Goal: Information Seeking & Learning: Learn about a topic

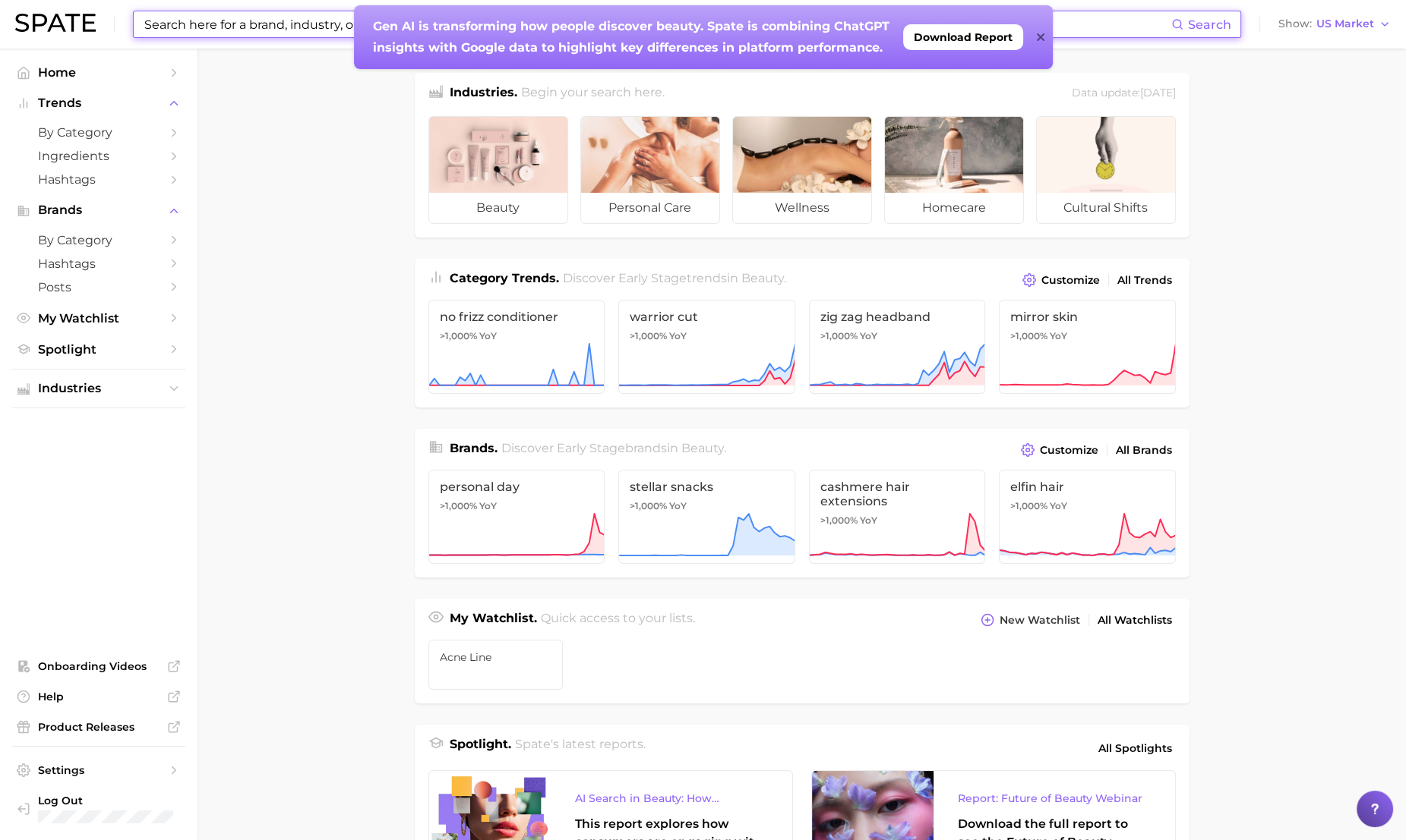
click at [269, 26] on input at bounding box center [657, 24] width 1028 height 26
type input "s"
type input "color stick"
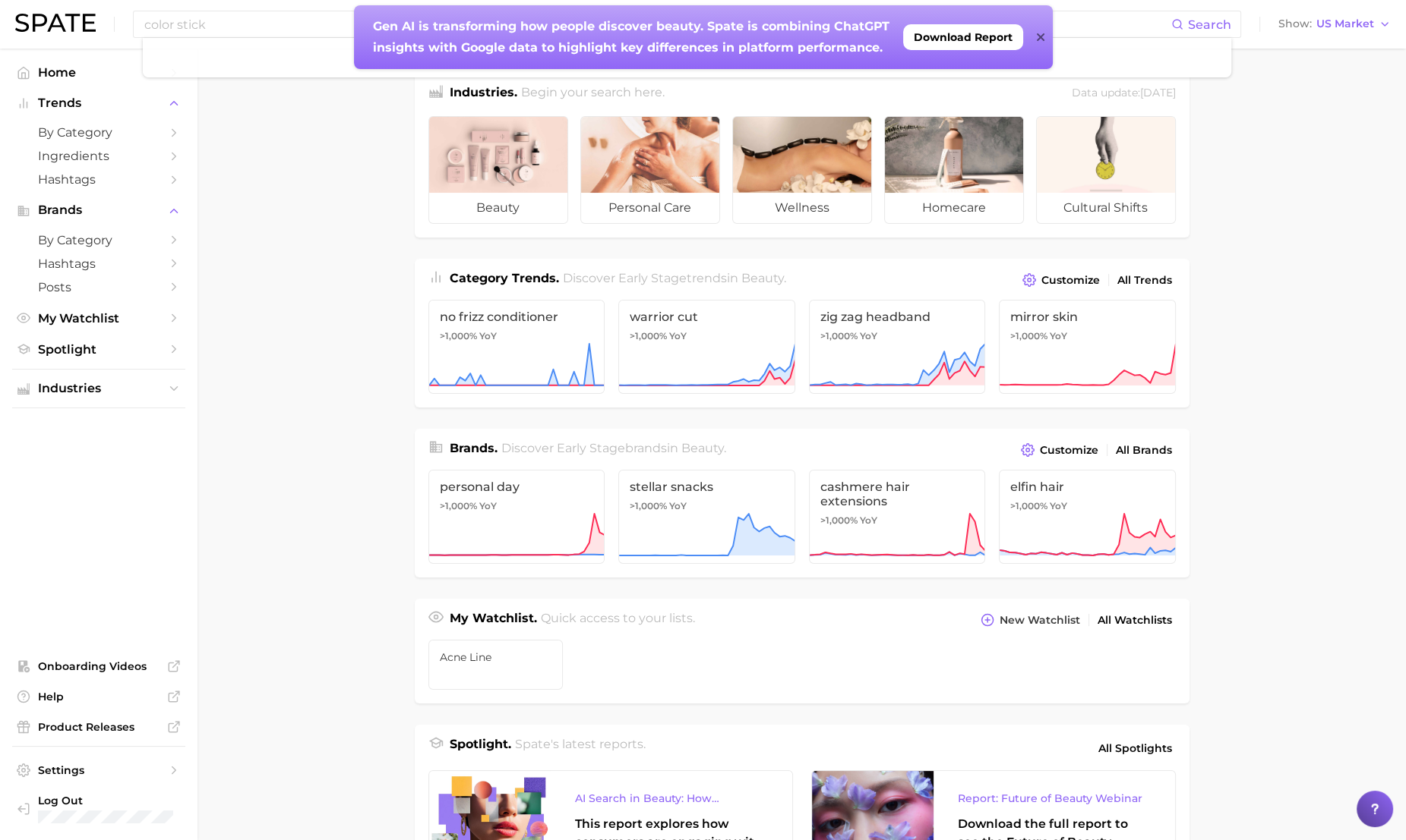
click at [259, 252] on main "Industries. Begin your search here. Data update: [DATE] beauty personal care we…" at bounding box center [802, 641] width 1208 height 1185
click at [1038, 34] on icon at bounding box center [1040, 38] width 8 height 8
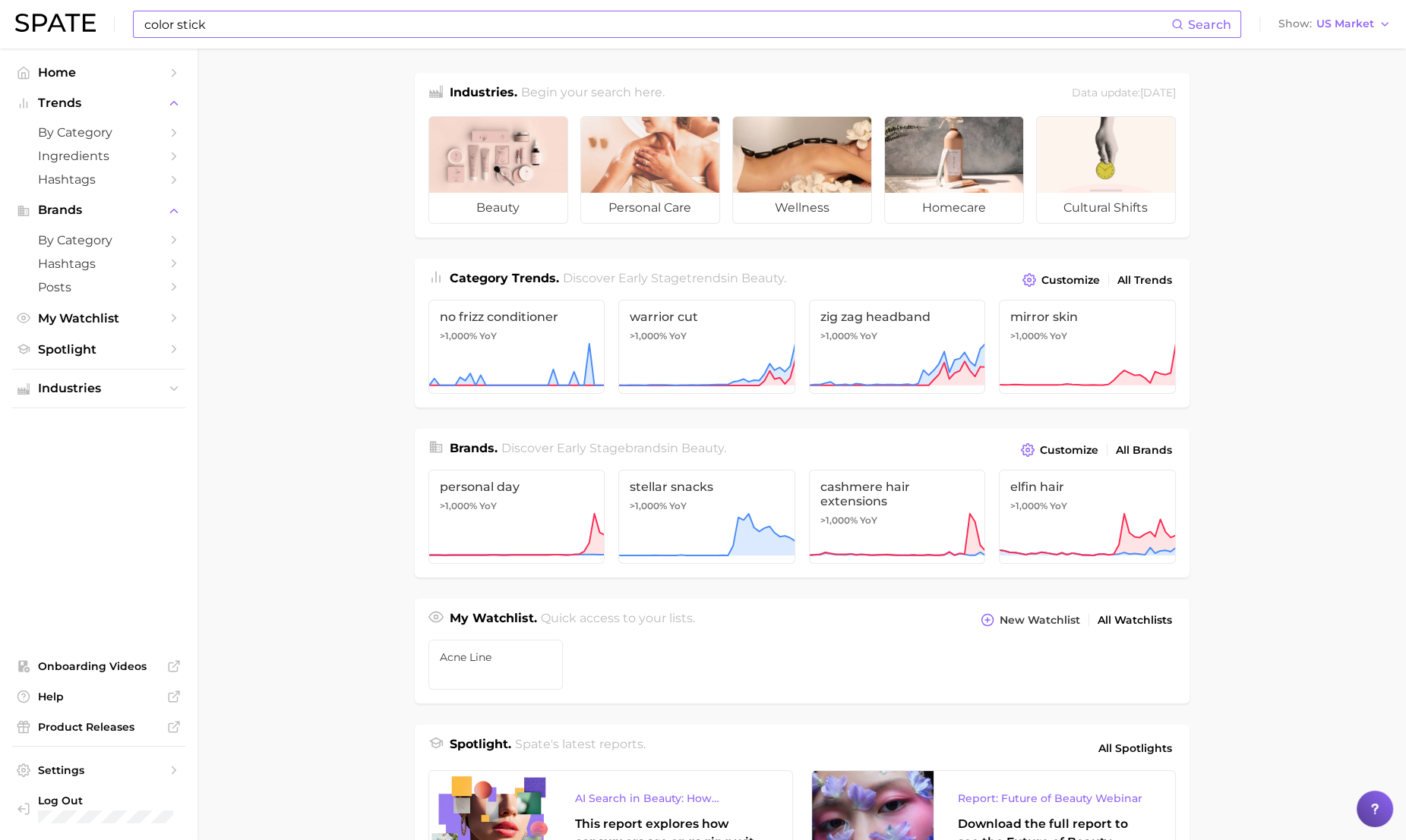
click at [1136, 26] on span "Search" at bounding box center [1209, 24] width 43 height 14
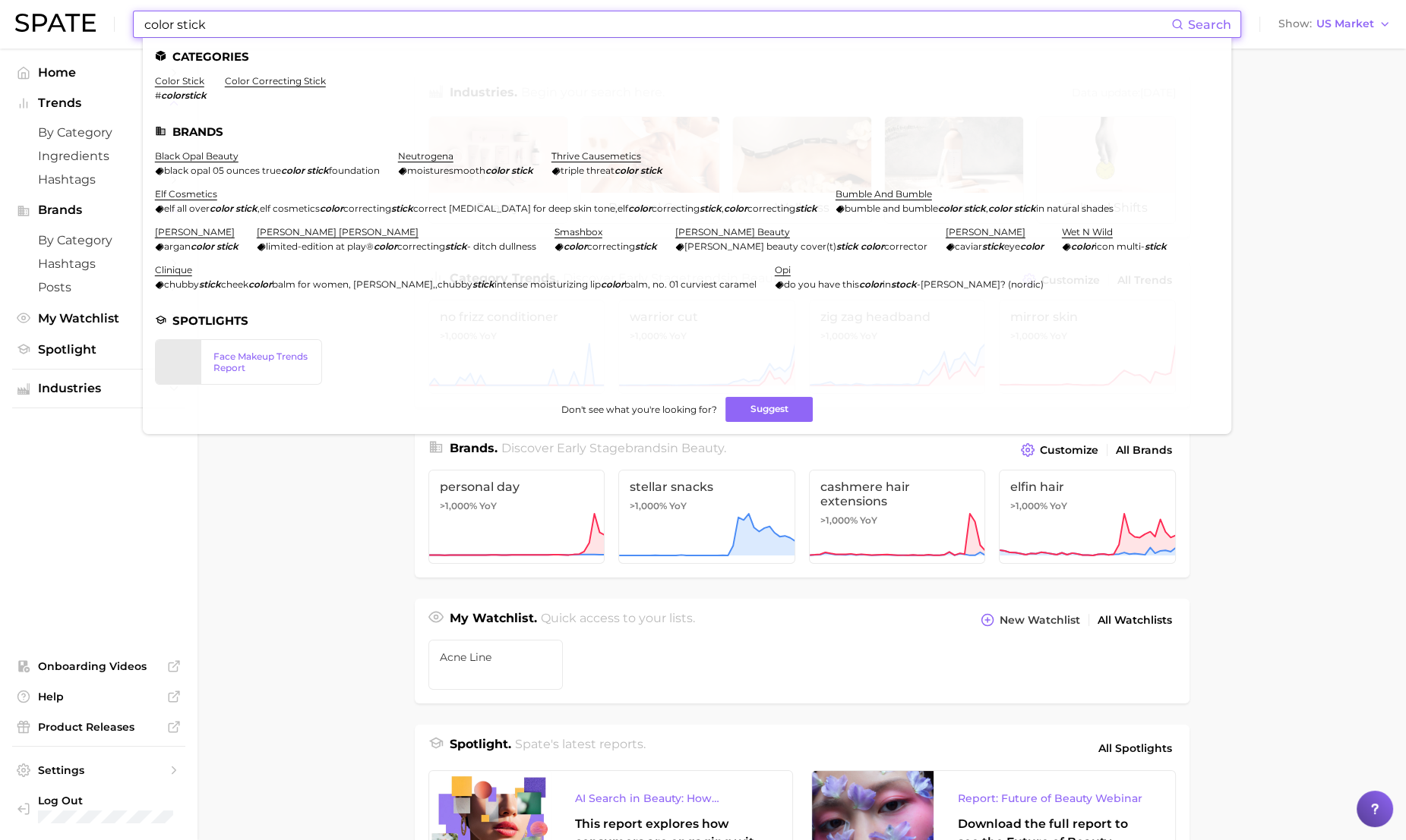
click at [1136, 20] on input "color stick" at bounding box center [657, 24] width 1028 height 26
click at [182, 83] on link "color stick" at bounding box center [179, 81] width 50 height 11
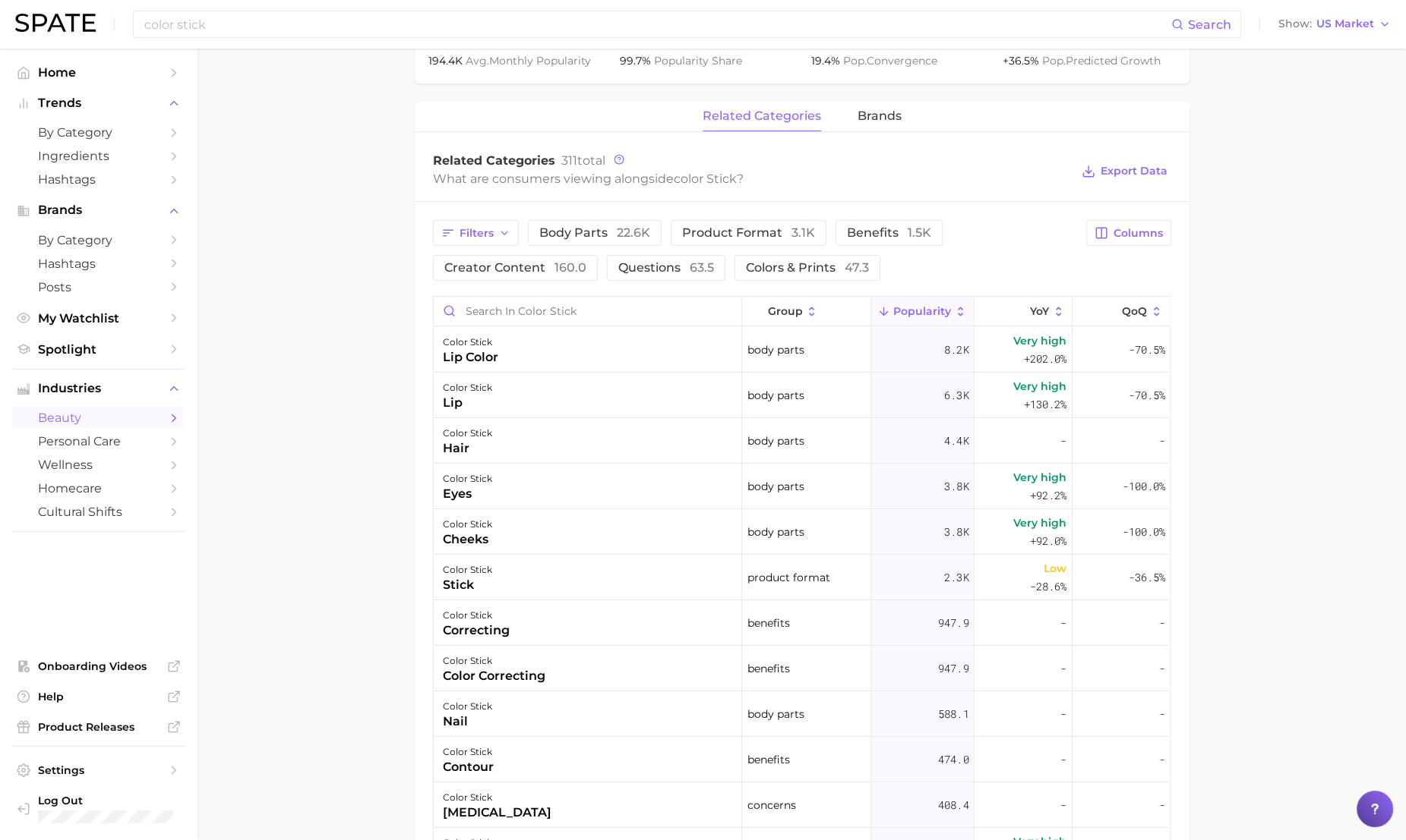
scroll to position [653, 0]
click at [641, 262] on span "questions 63.5" at bounding box center [666, 266] width 96 height 12
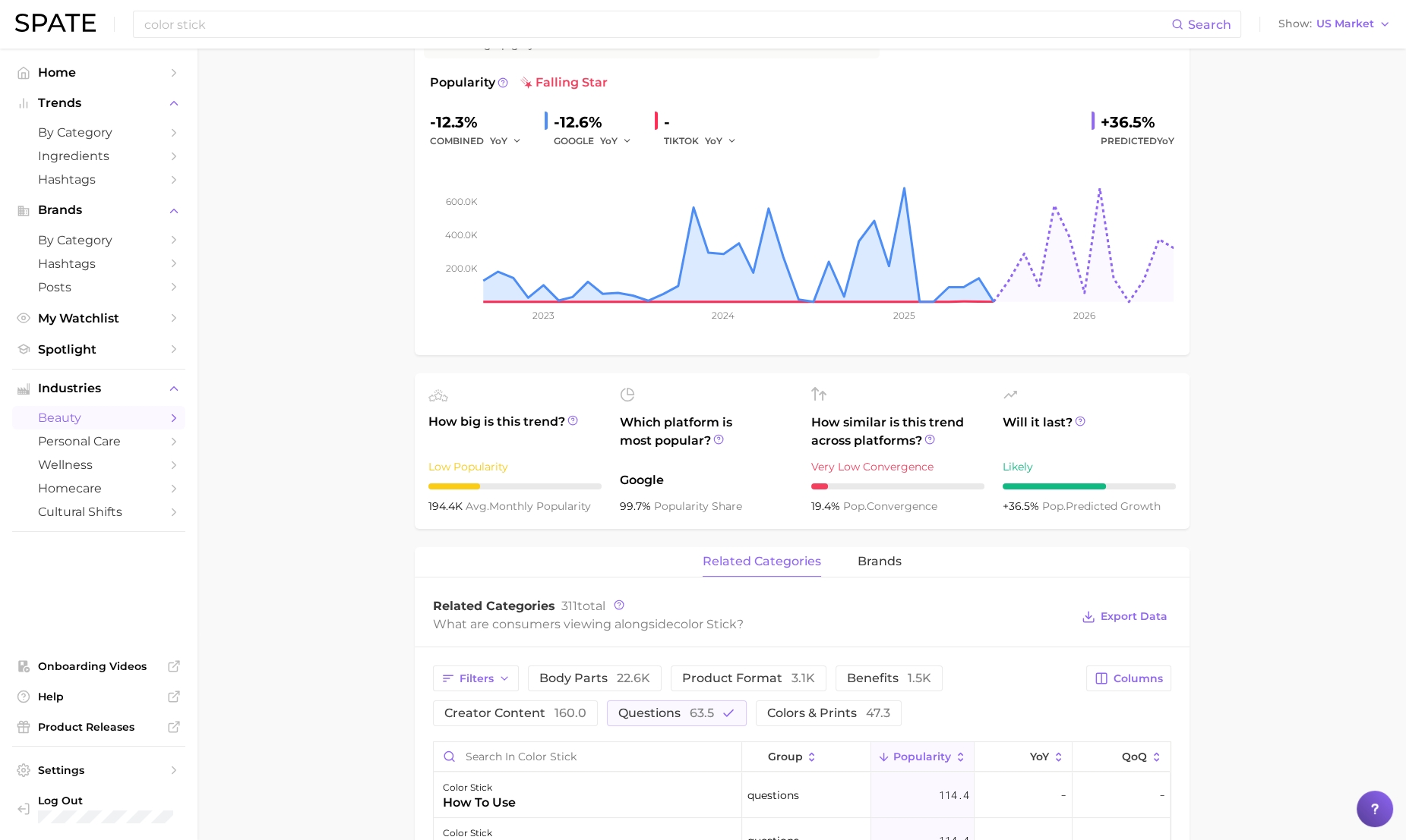
scroll to position [0, 0]
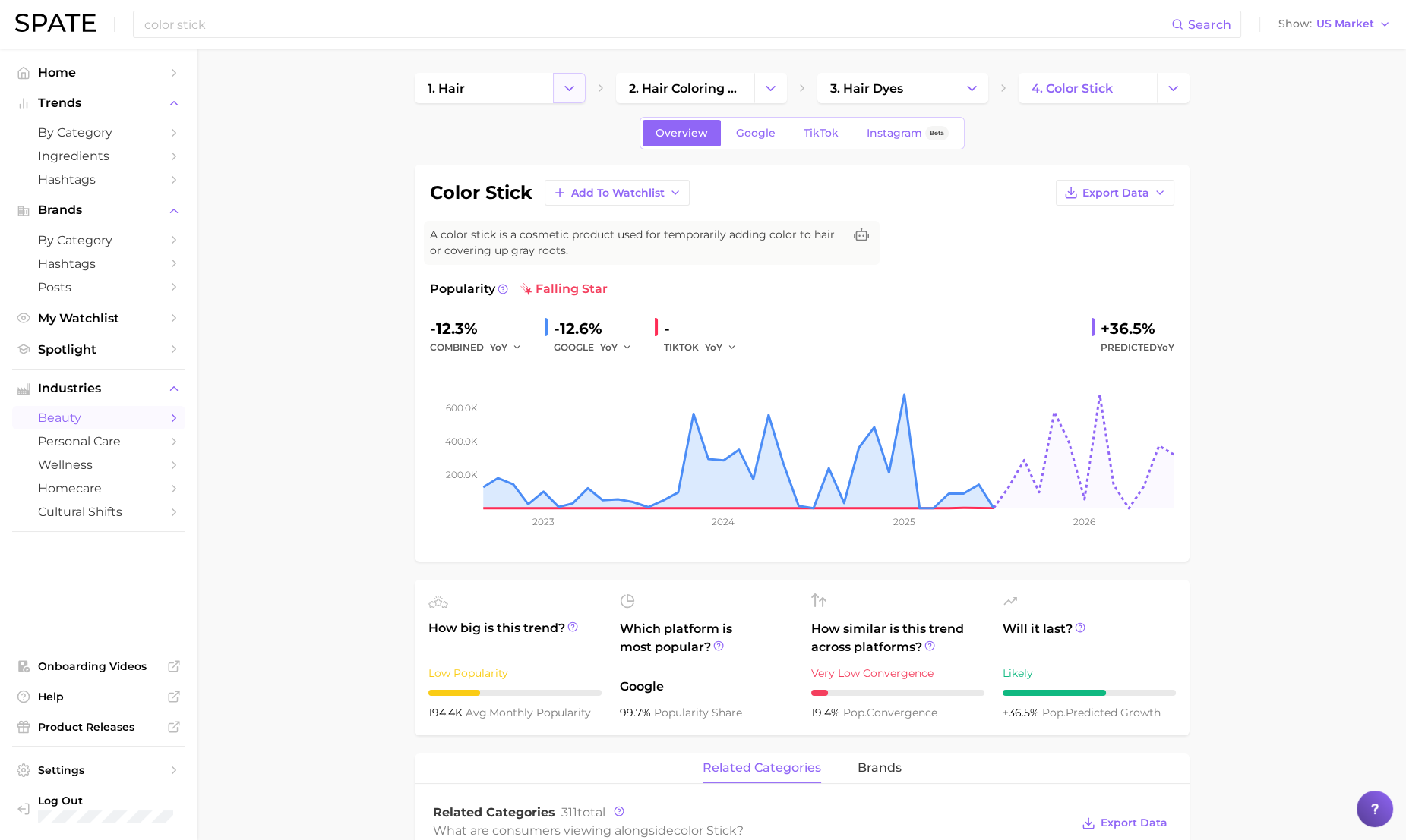
click at [563, 85] on icon "Change Category" at bounding box center [568, 88] width 16 height 16
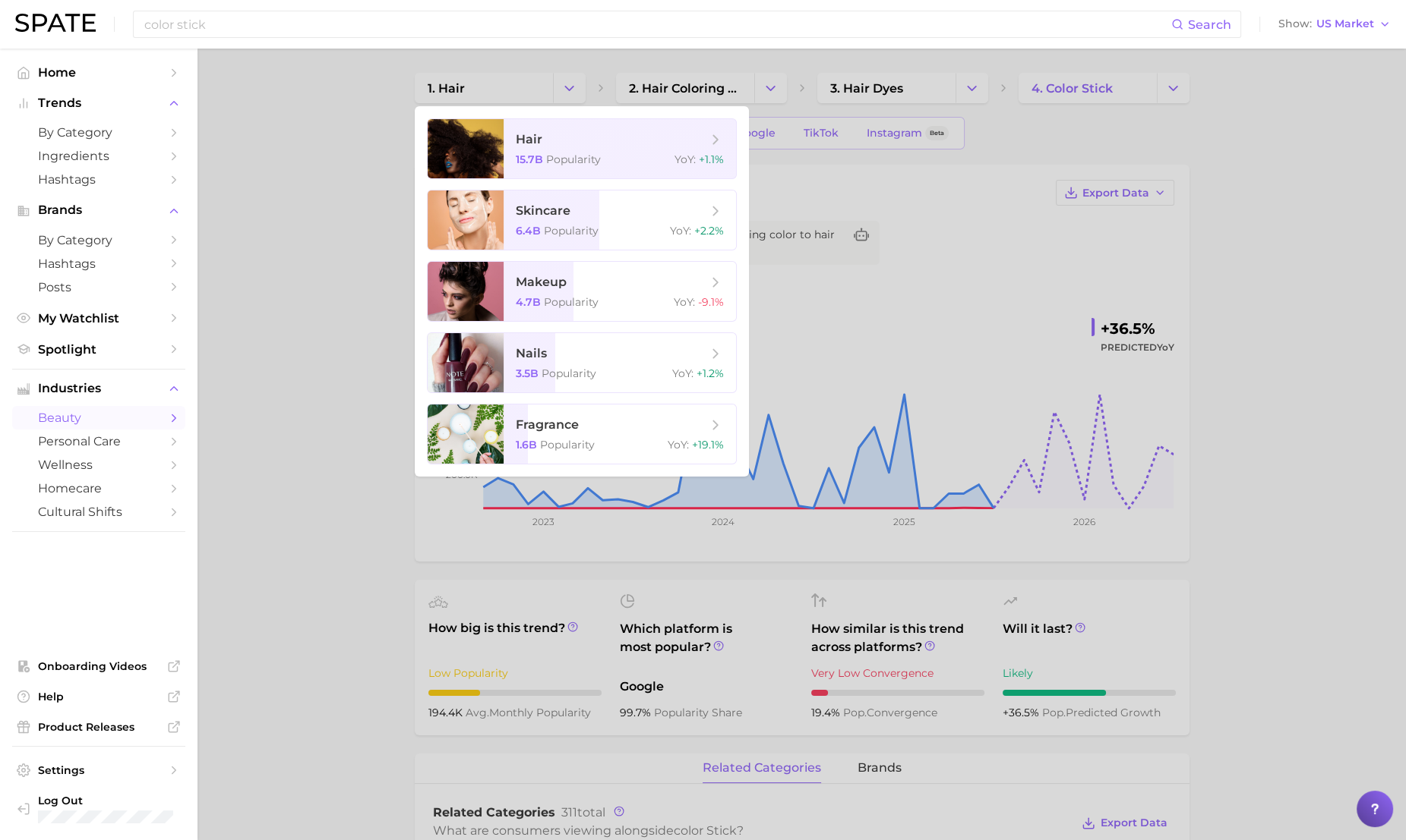
click at [76, 425] on span "beauty" at bounding box center [98, 417] width 122 height 14
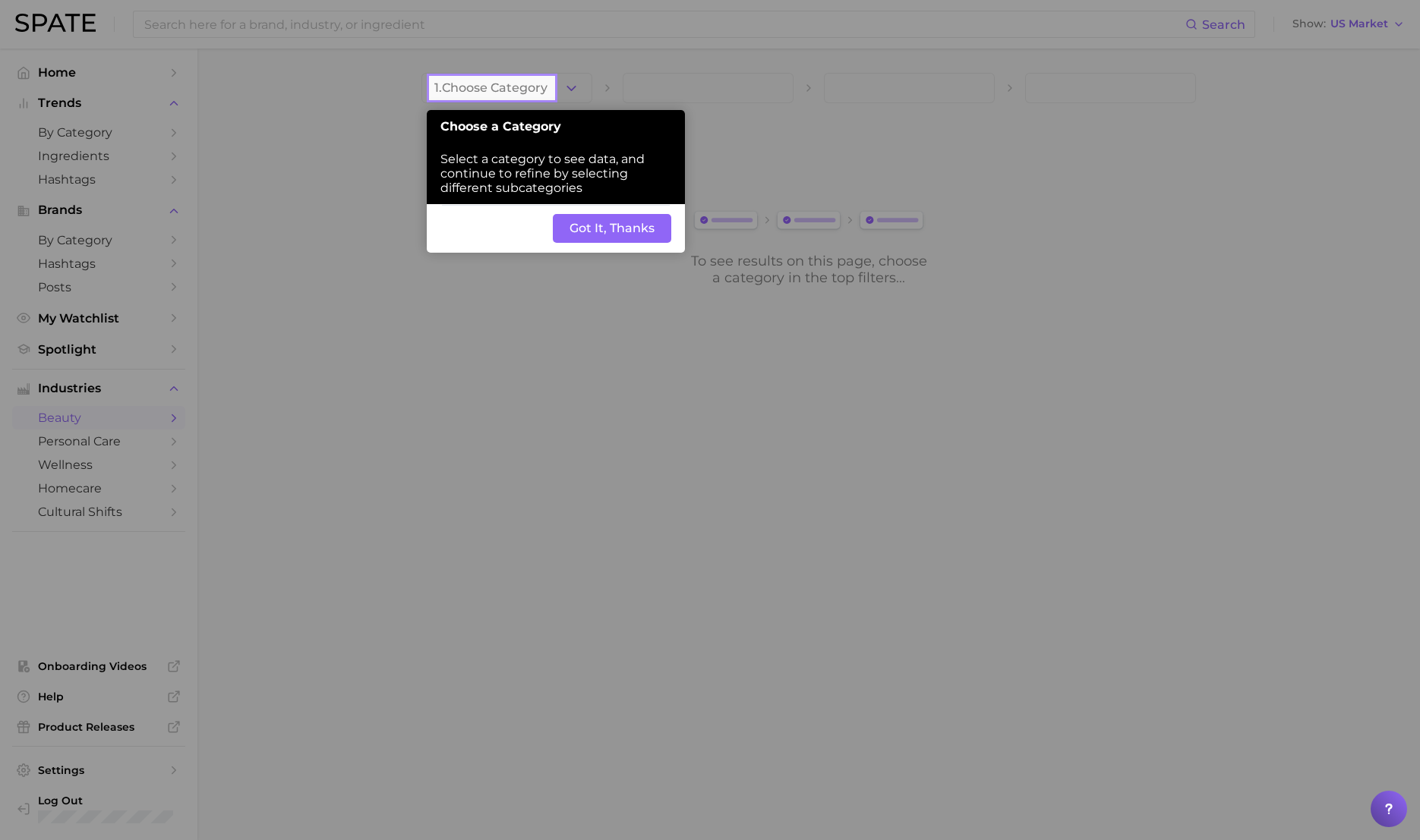
click at [593, 229] on button "Got It, Thanks" at bounding box center [612, 228] width 118 height 29
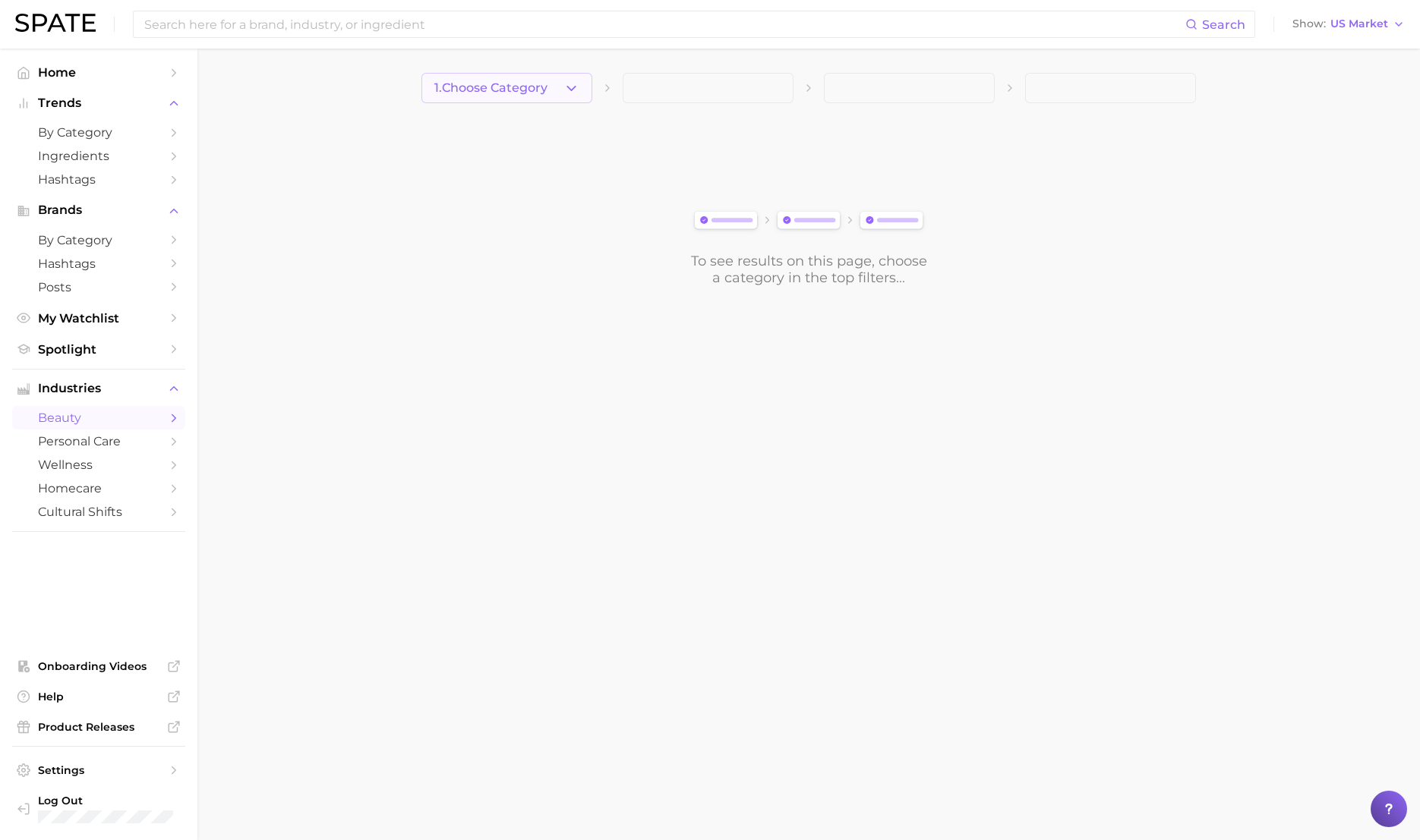
click at [579, 78] on button "1. Choose Category" at bounding box center [506, 88] width 171 height 30
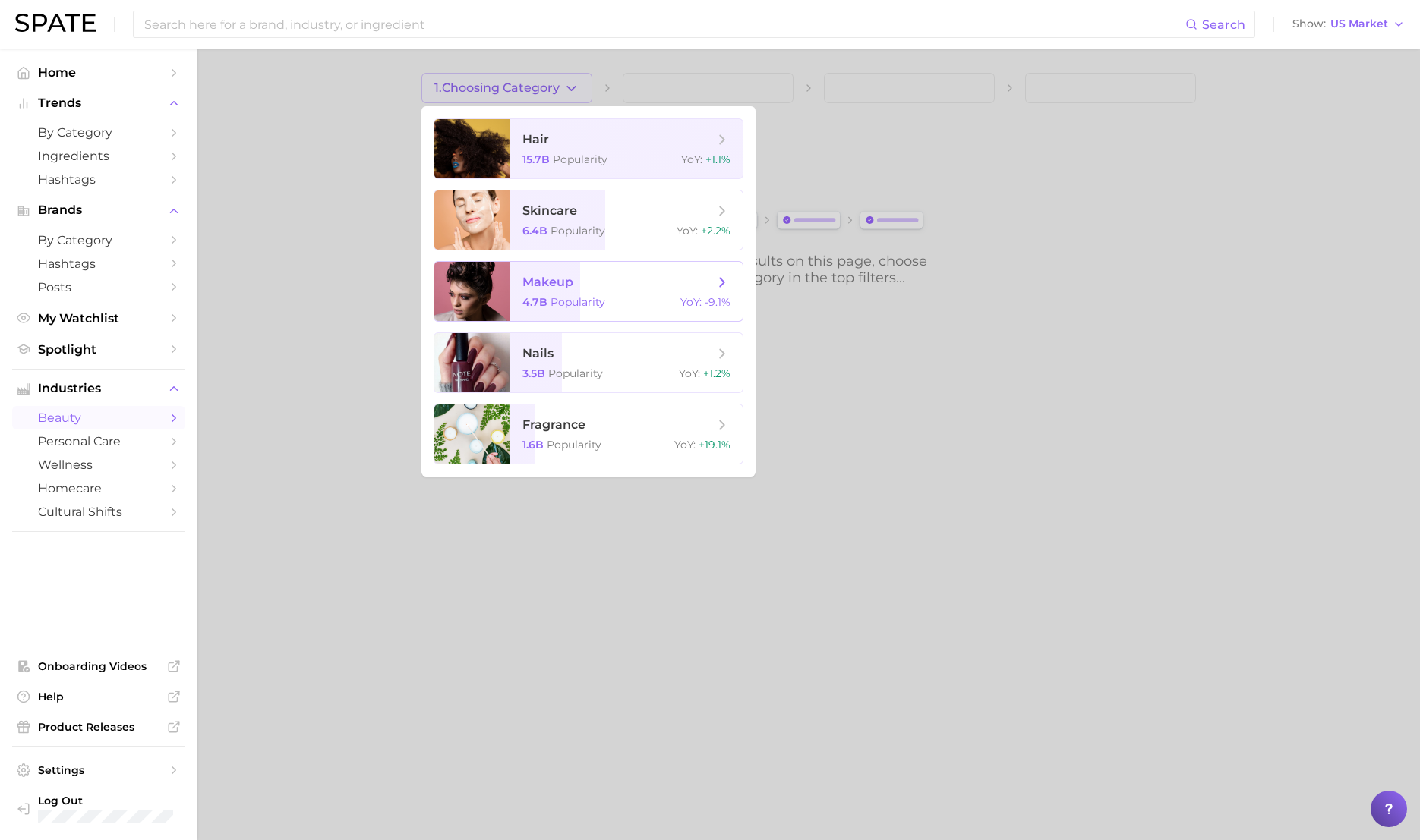
click at [551, 285] on span "makeup" at bounding box center [548, 281] width 51 height 14
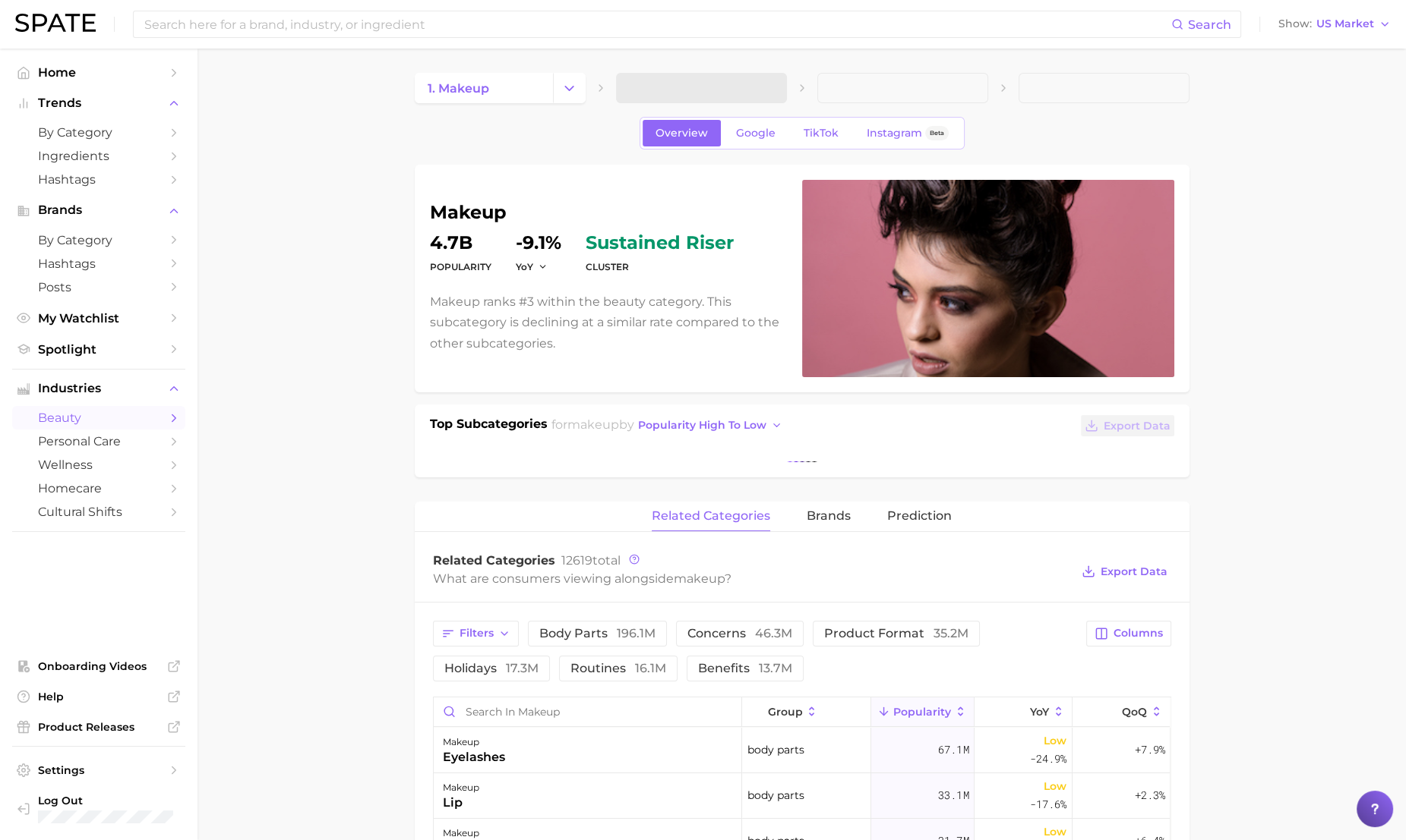
click at [800, 87] on icon at bounding box center [802, 87] width 12 height 12
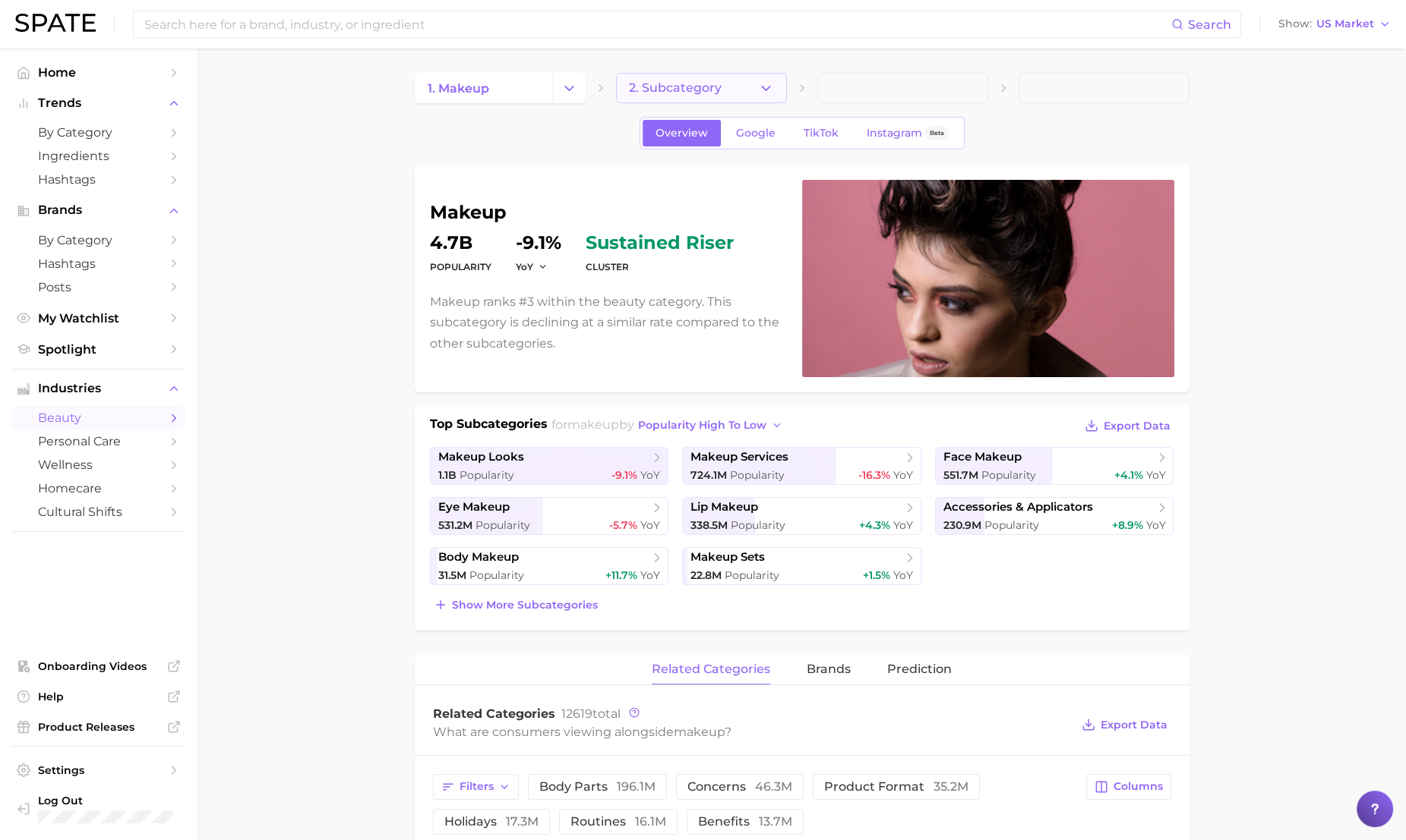
click at [777, 91] on button "2. Subcategory" at bounding box center [702, 88] width 171 height 30
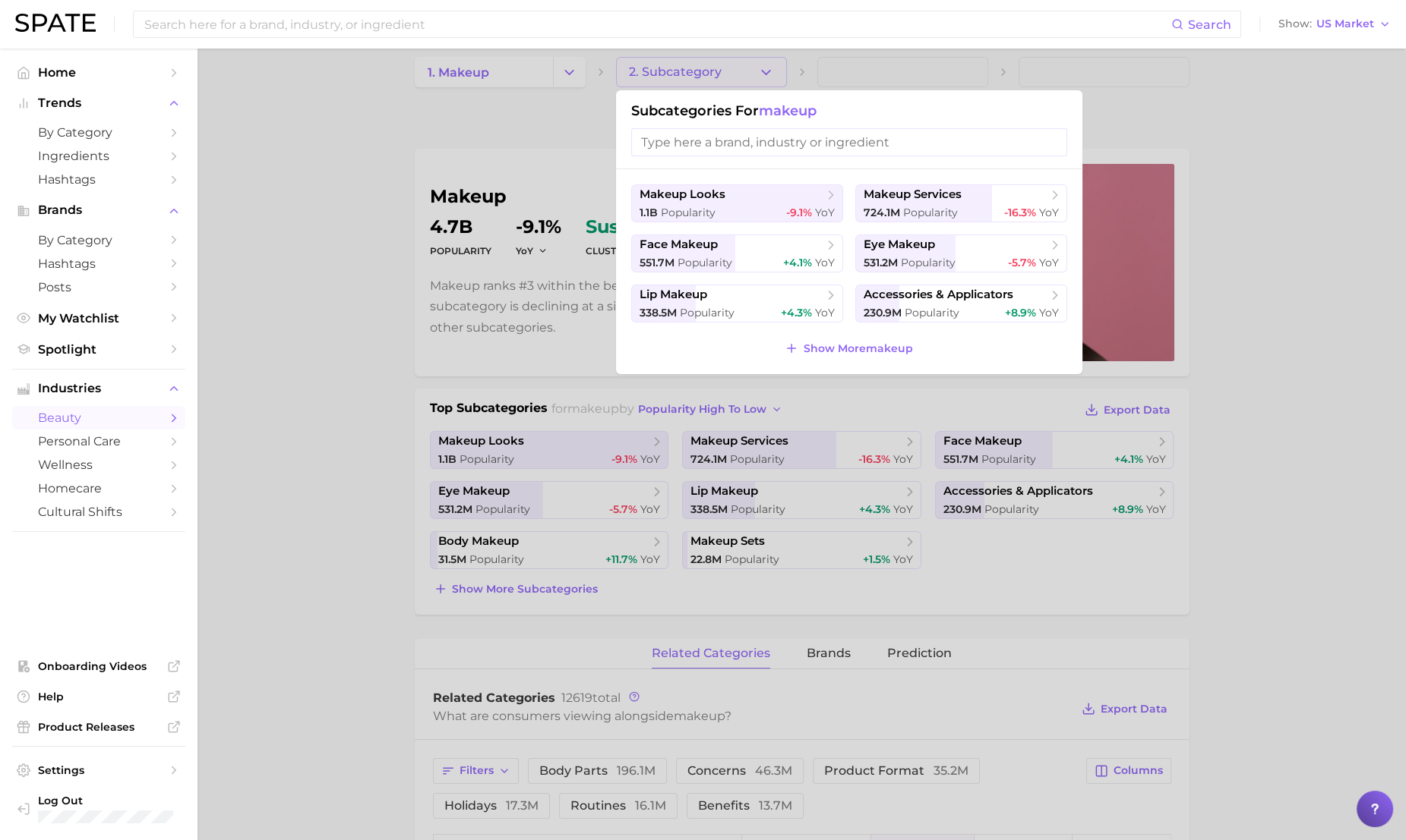
scroll to position [18, 0]
click at [793, 347] on icon at bounding box center [791, 346] width 14 height 14
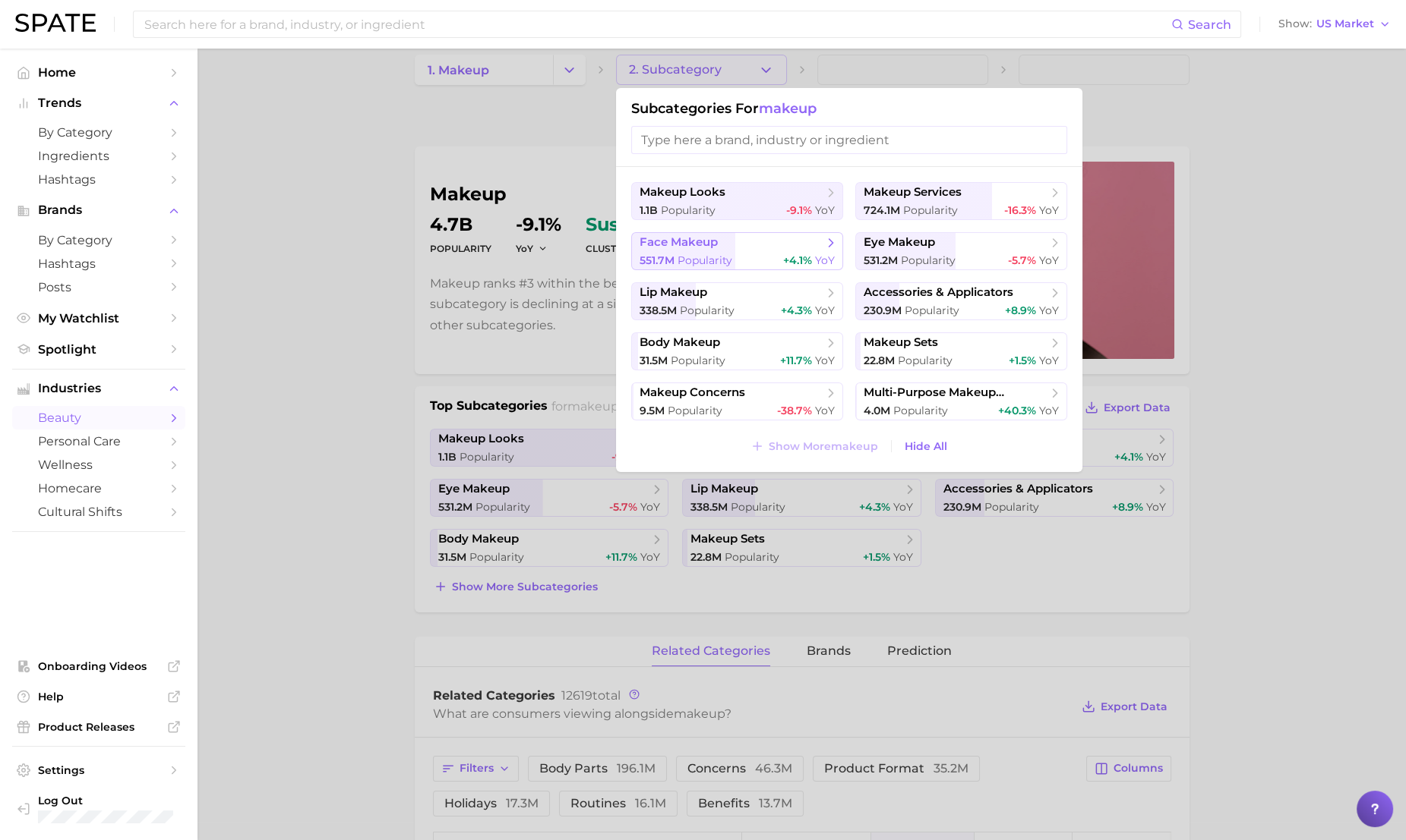
click at [745, 247] on span "face makeup" at bounding box center [732, 243] width 185 height 15
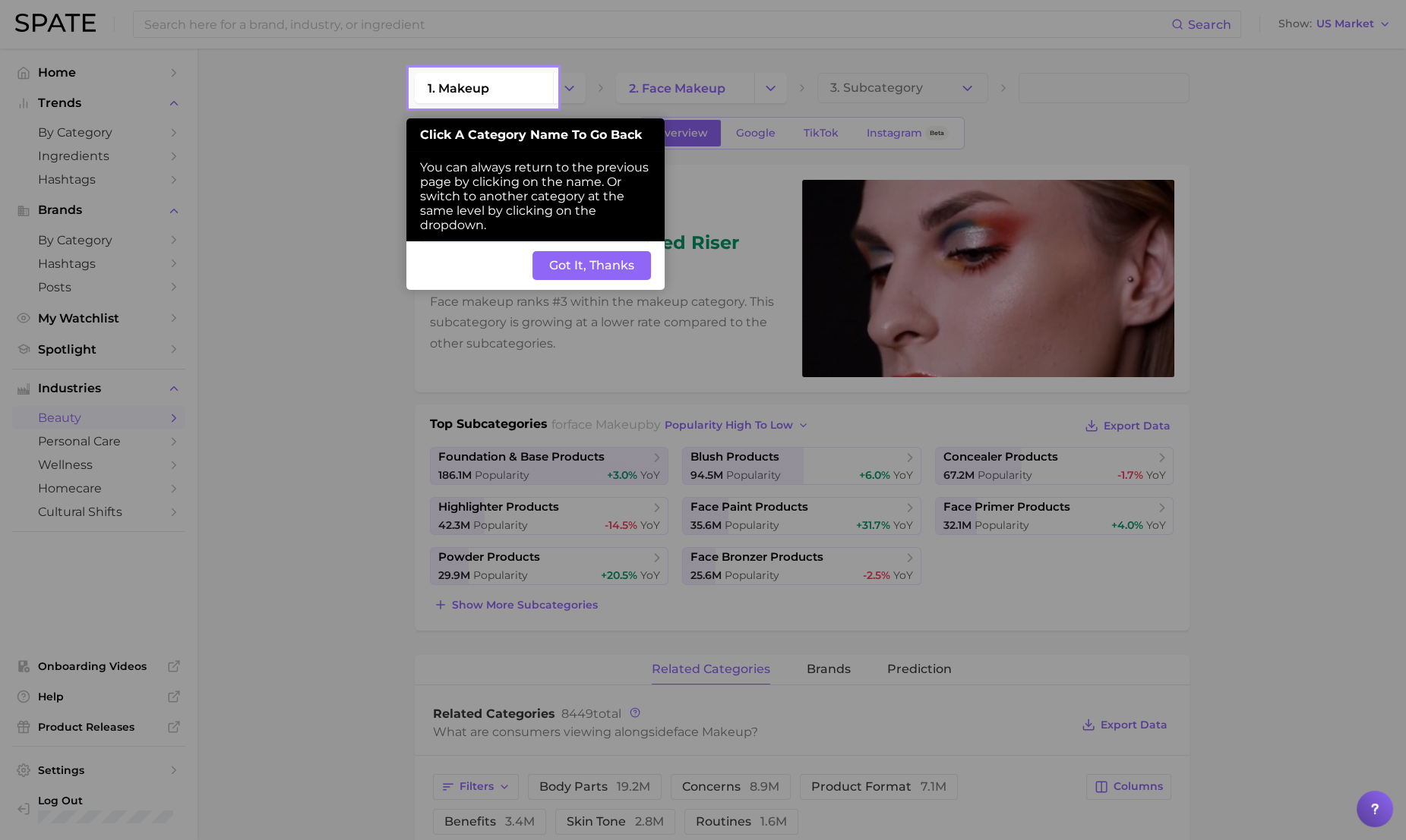
click at [637, 261] on button "Got It, Thanks" at bounding box center [592, 265] width 118 height 29
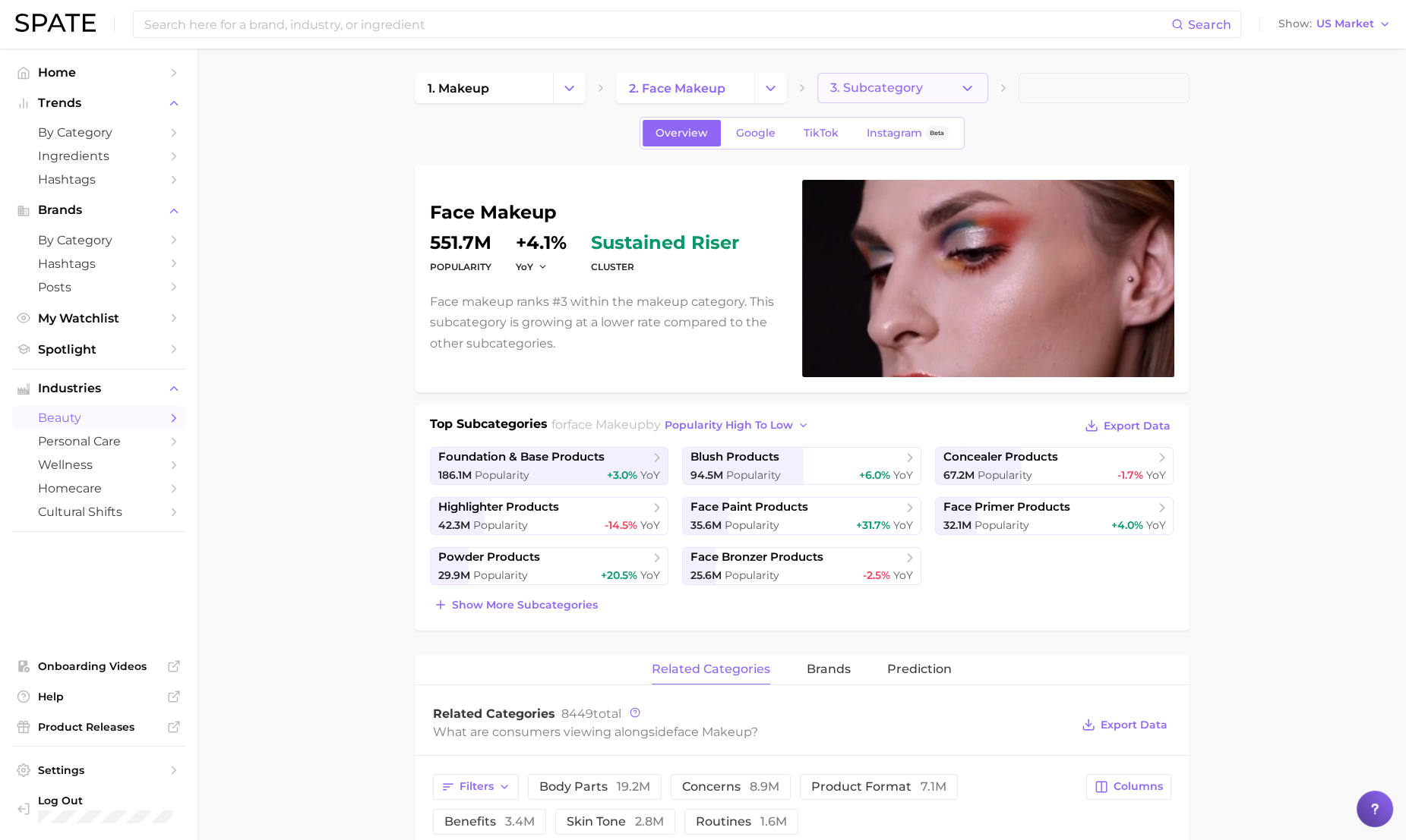
click at [884, 97] on button "3. Subcategory" at bounding box center [902, 88] width 171 height 30
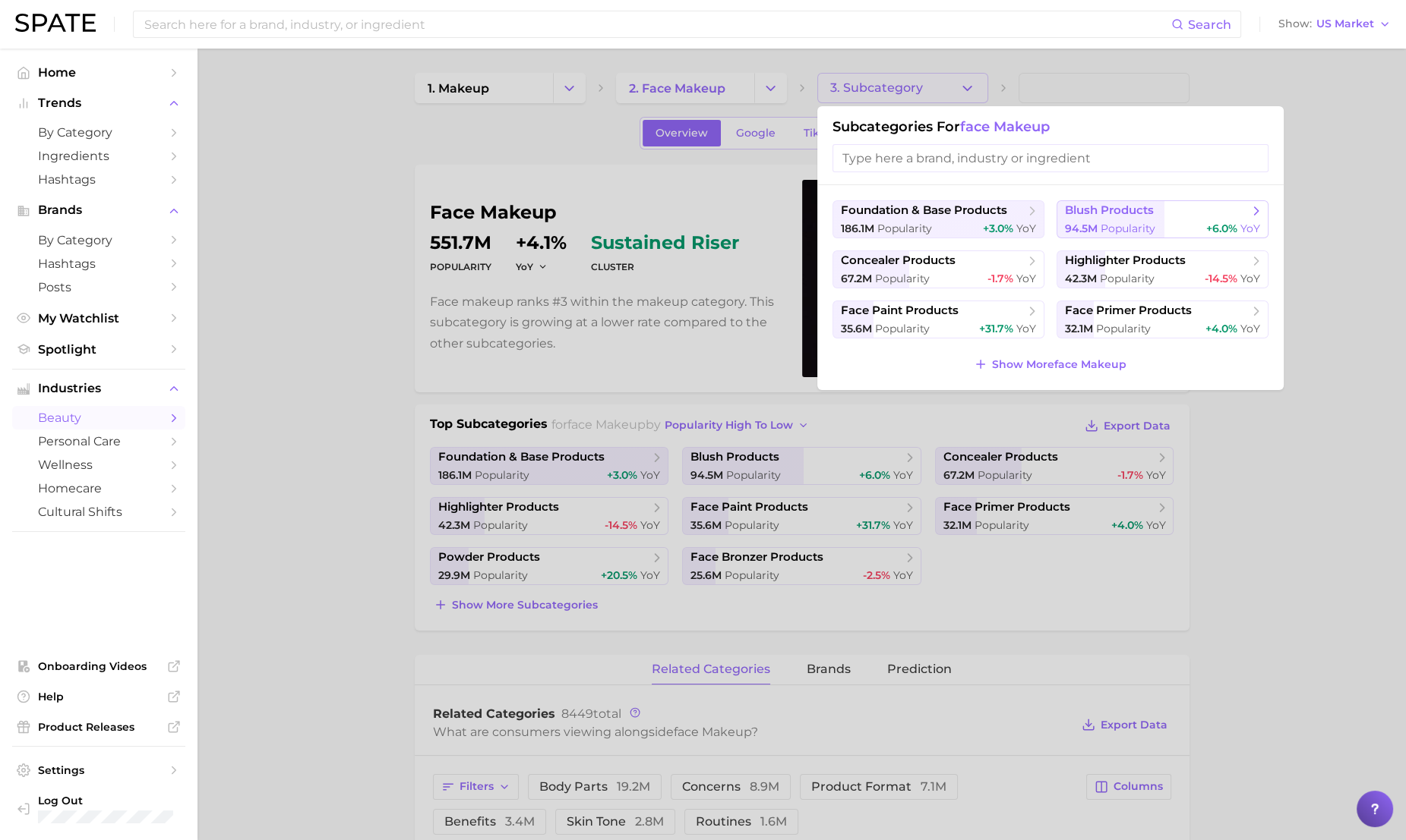
click at [1114, 217] on span "blush products" at bounding box center [1109, 210] width 89 height 14
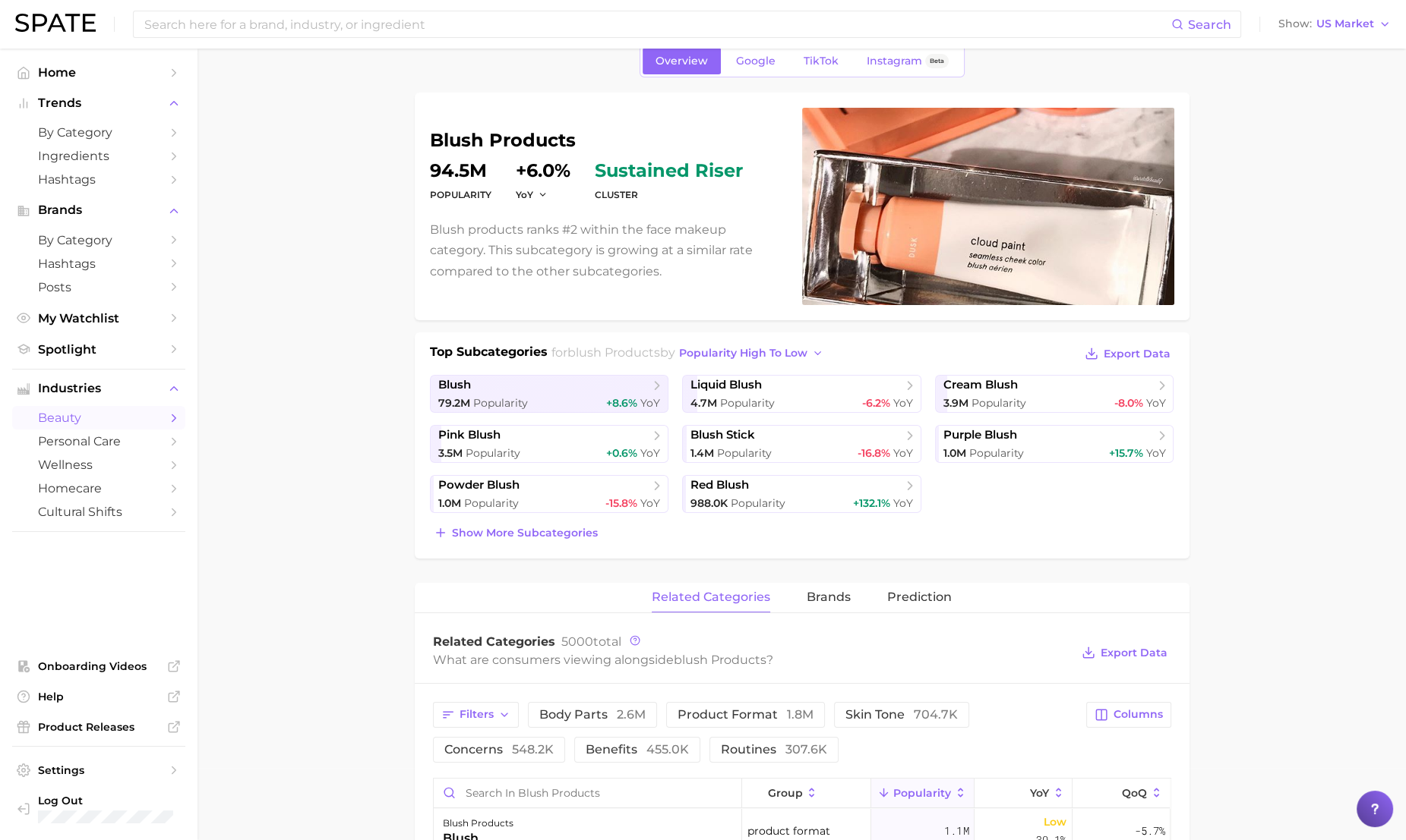
scroll to position [79, 0]
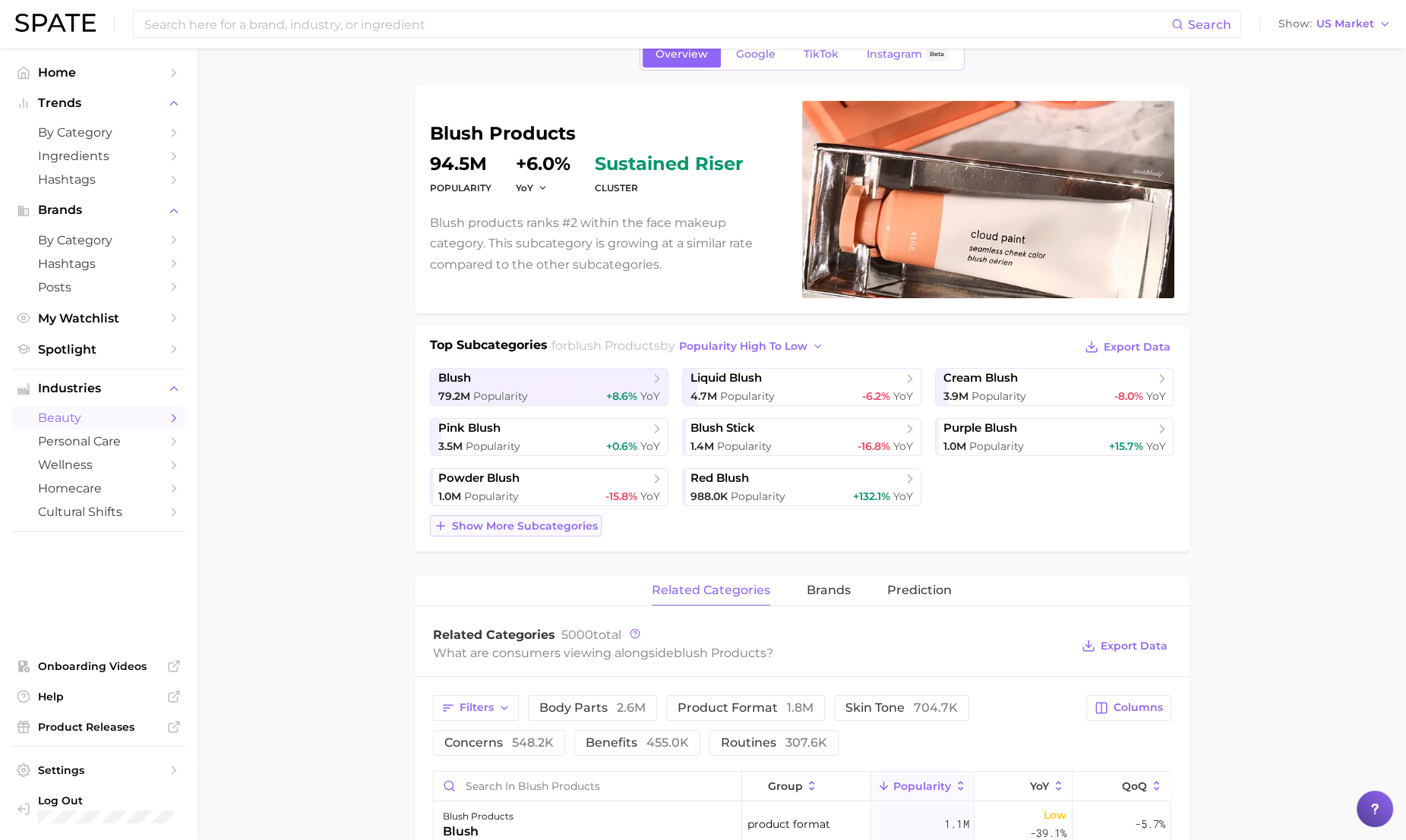
click at [549, 532] on button "Show more subcategories" at bounding box center [515, 526] width 172 height 22
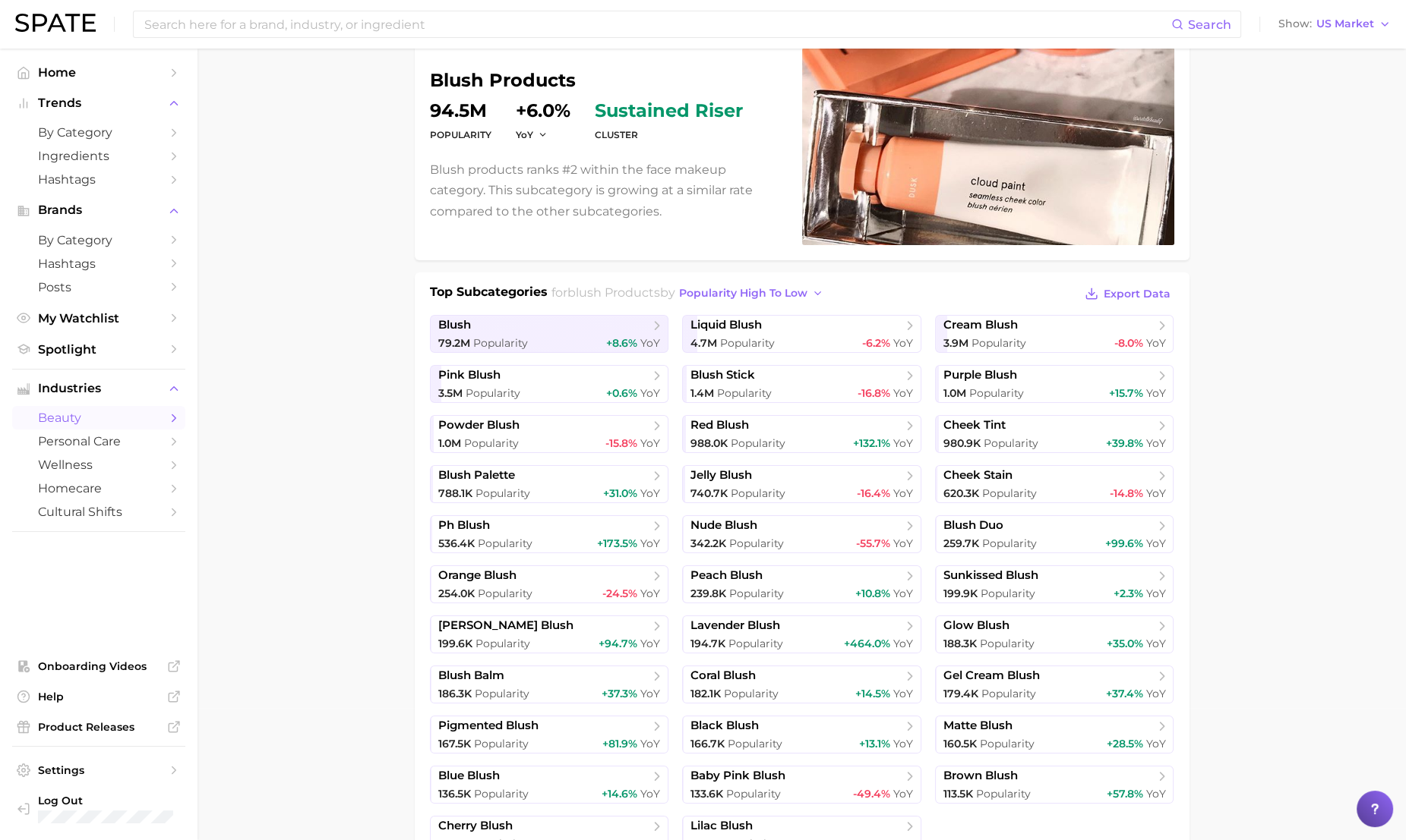
scroll to position [128, 0]
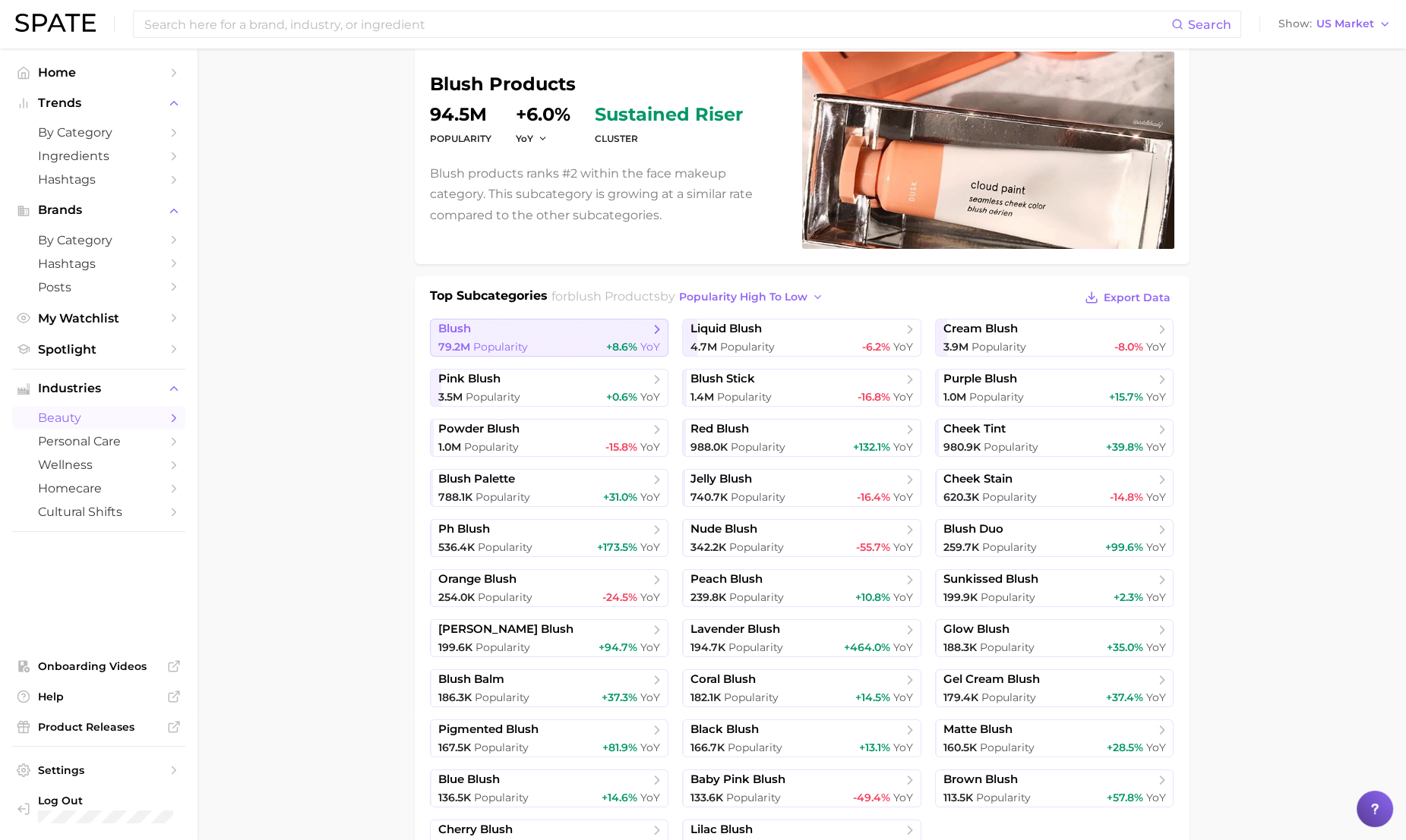
click at [566, 331] on span "blush" at bounding box center [543, 329] width 211 height 15
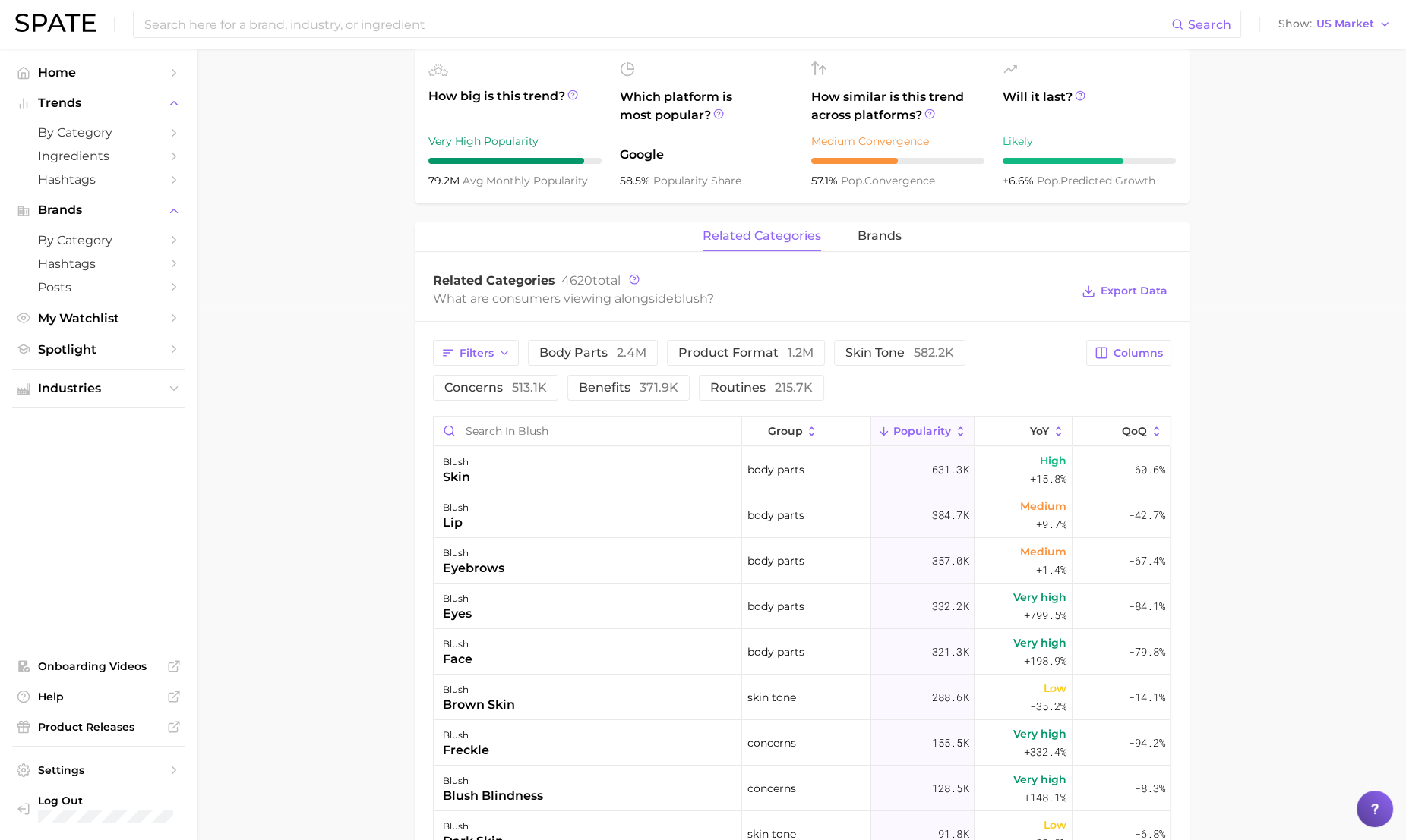
scroll to position [545, 0]
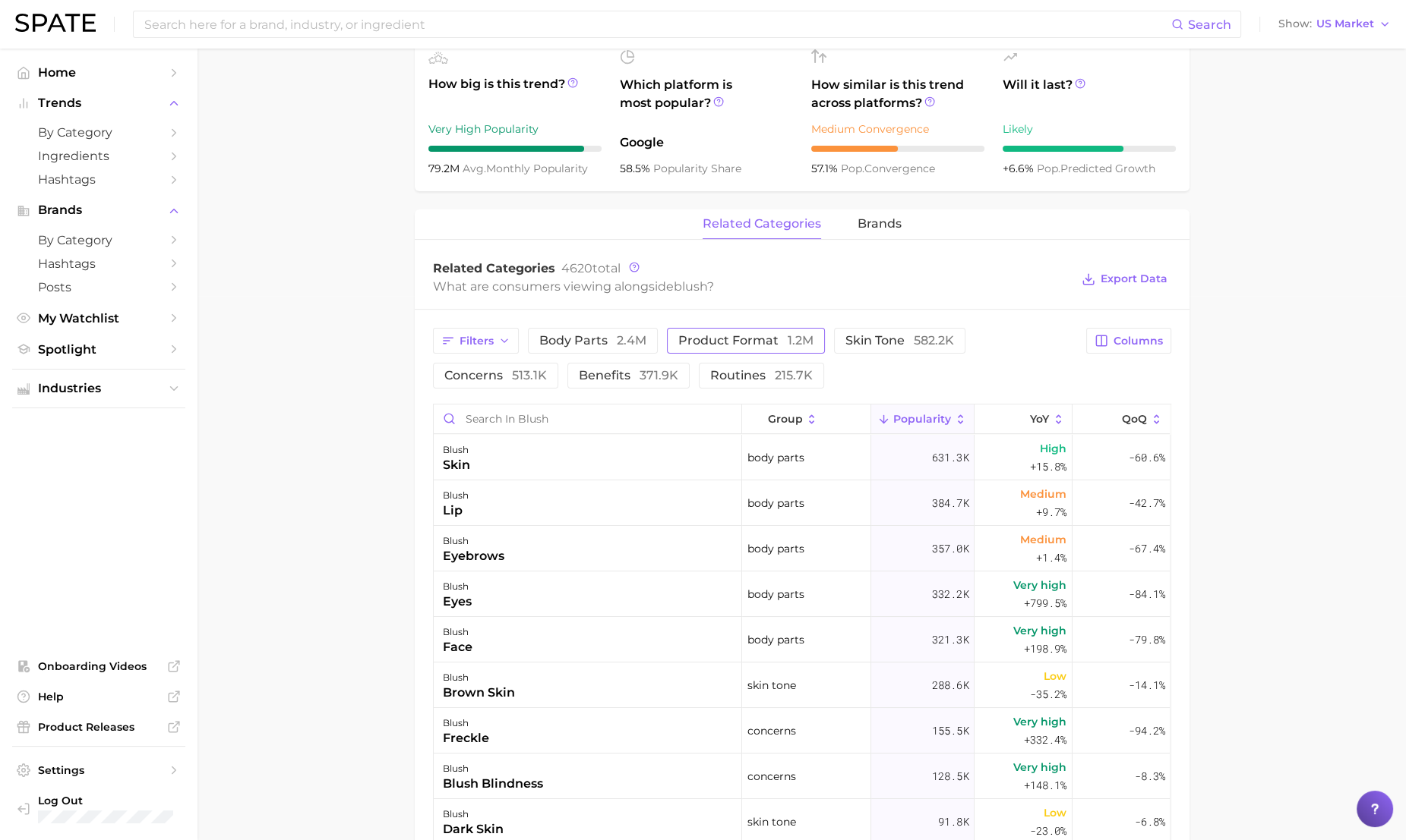
click at [770, 337] on span "product format 1.2m" at bounding box center [746, 340] width 135 height 12
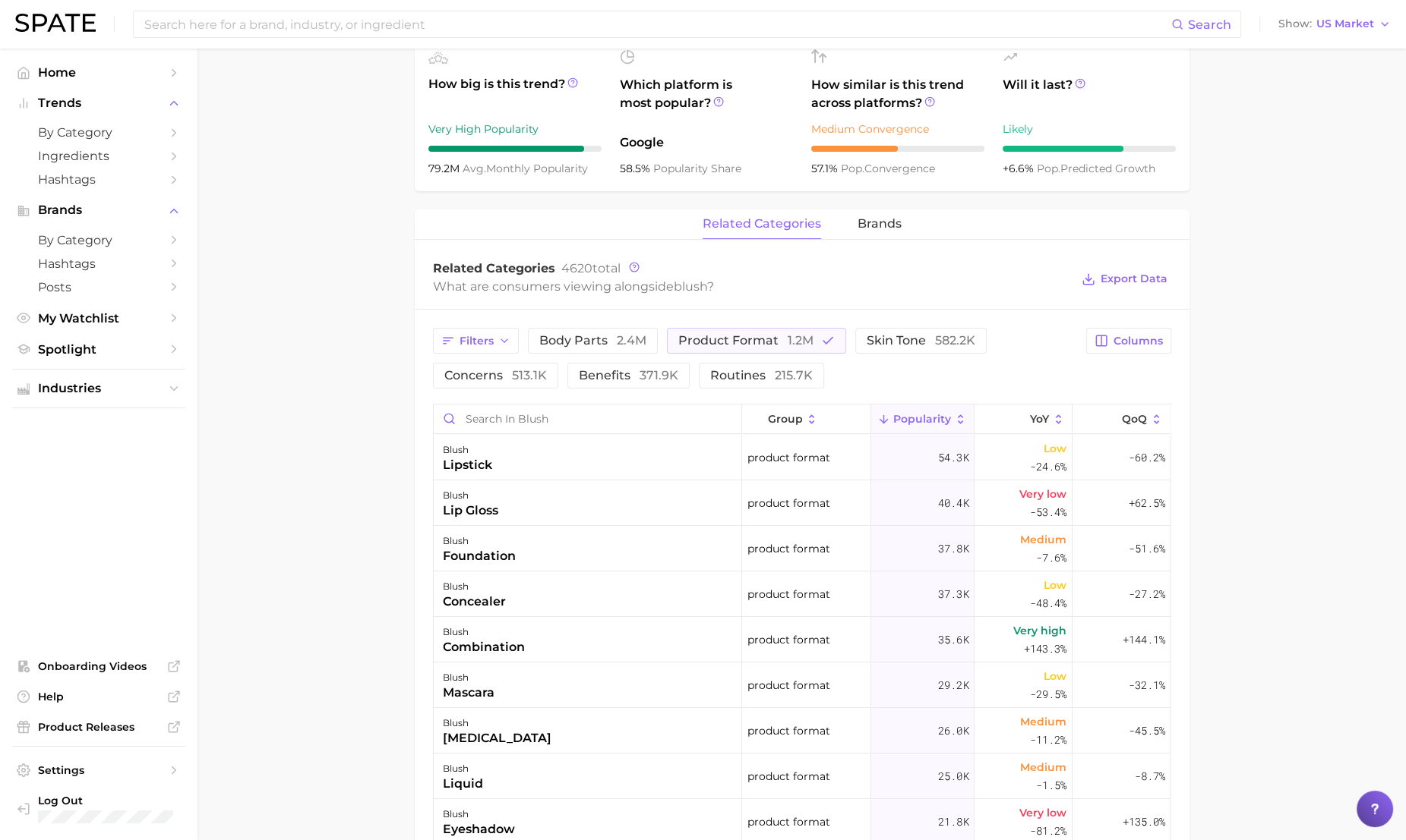
click at [981, 373] on div "Filters body parts 2.4m product format 1.2m skin tone 582.2k concerns 513.1k be…" at bounding box center [755, 358] width 644 height 61
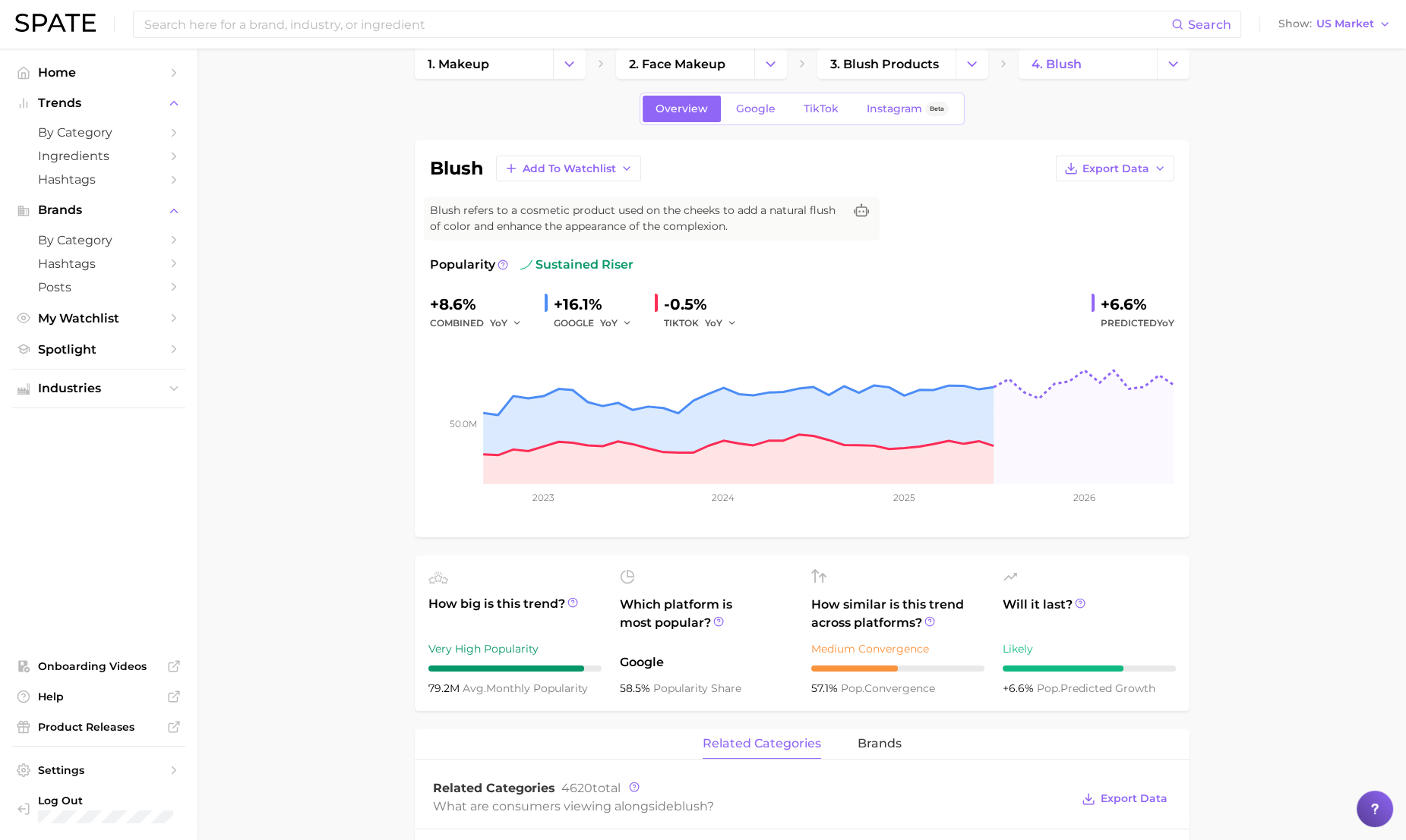
scroll to position [0, 0]
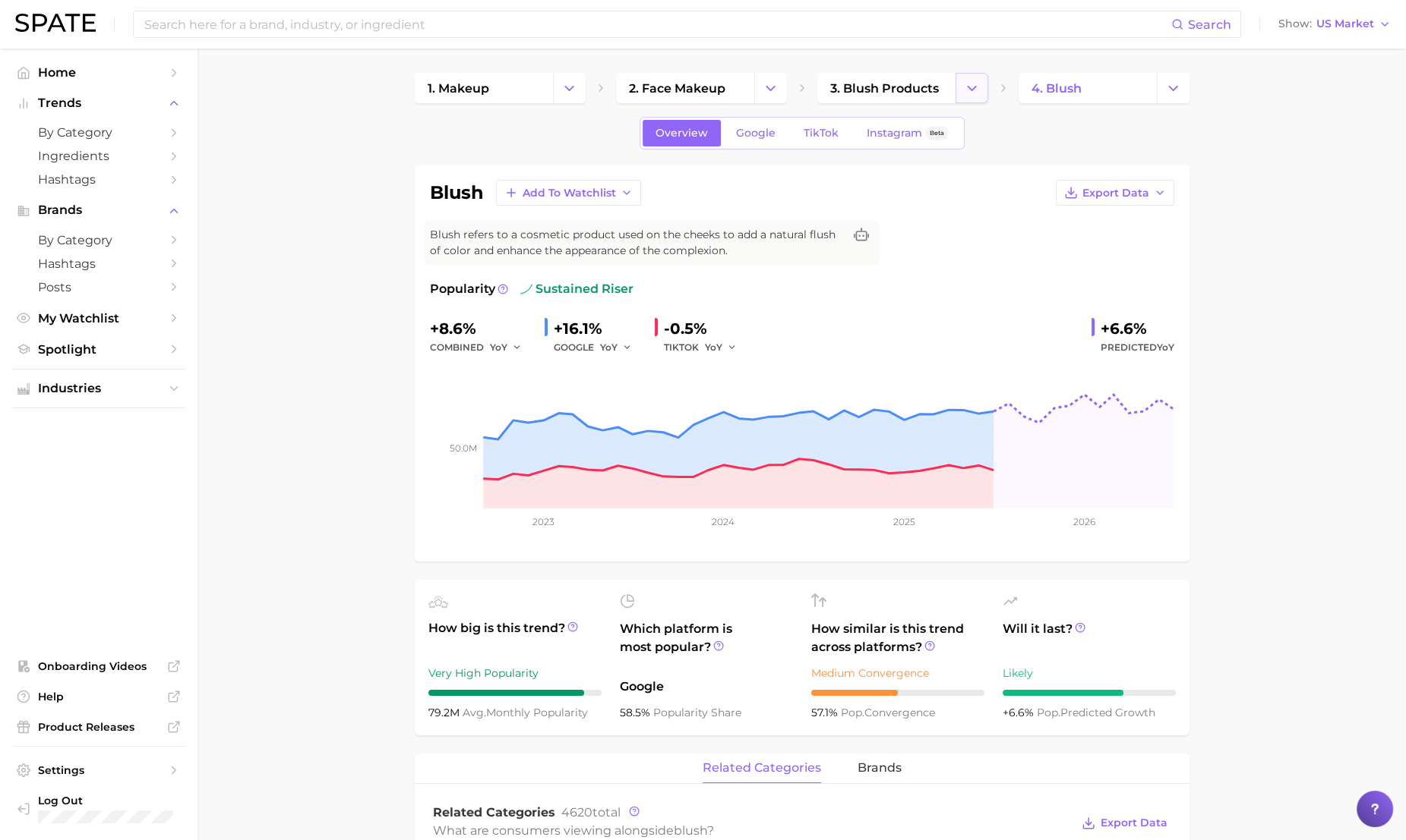
click at [968, 87] on polyline "Change Category" at bounding box center [972, 87] width 8 height 4
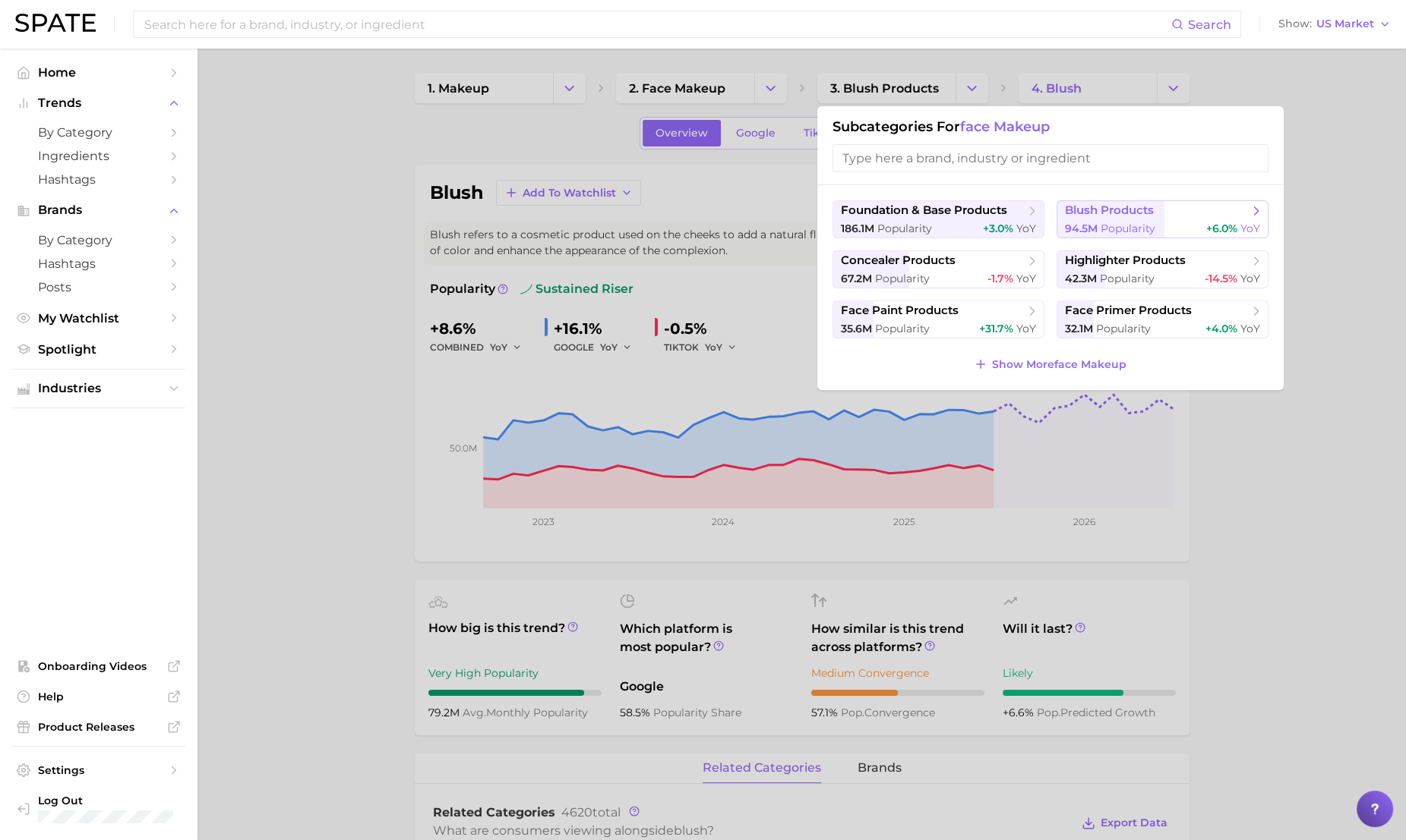
click at [1090, 217] on span "blush products" at bounding box center [1109, 210] width 89 height 14
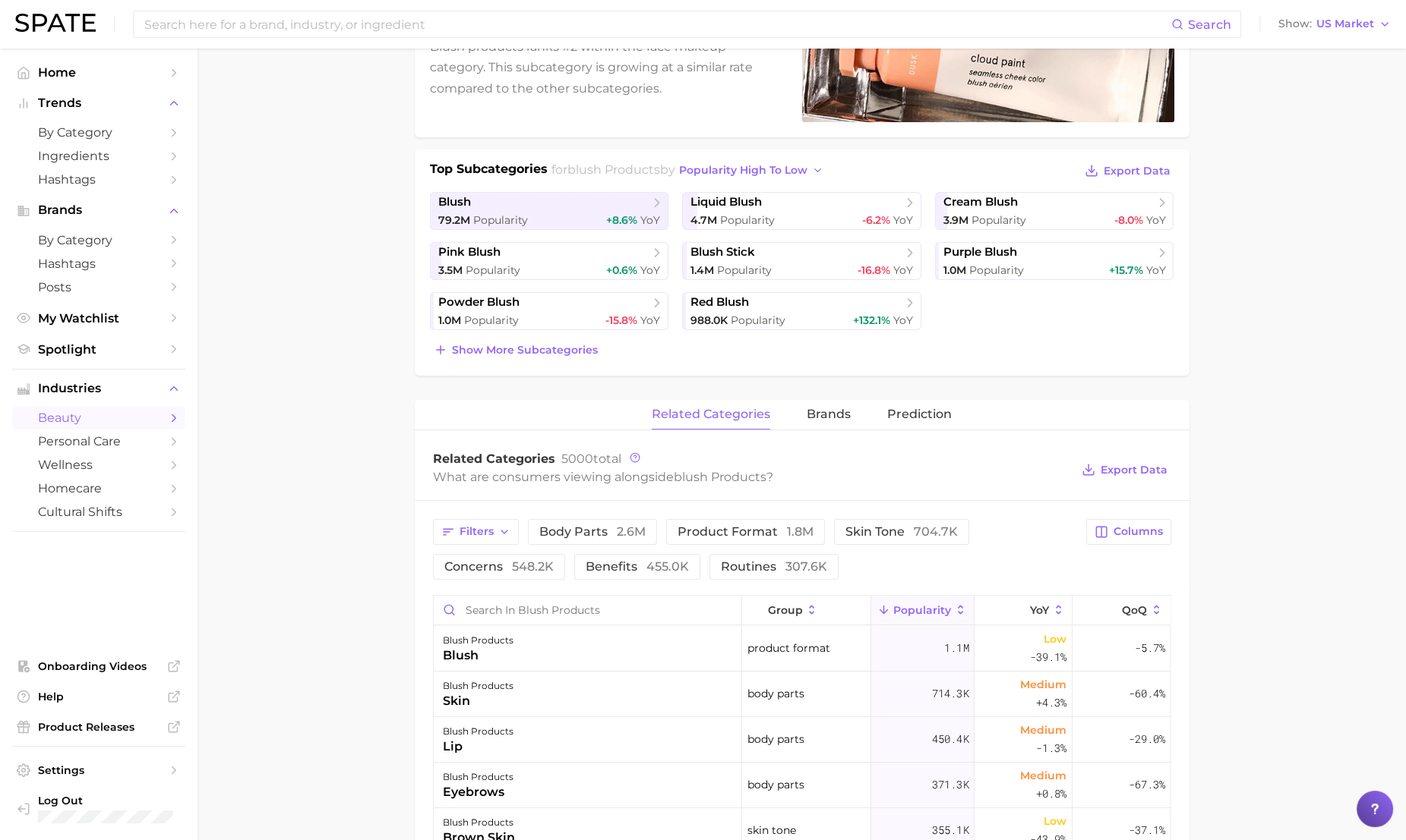
scroll to position [256, 0]
click at [835, 419] on span "brands" at bounding box center [828, 413] width 44 height 14
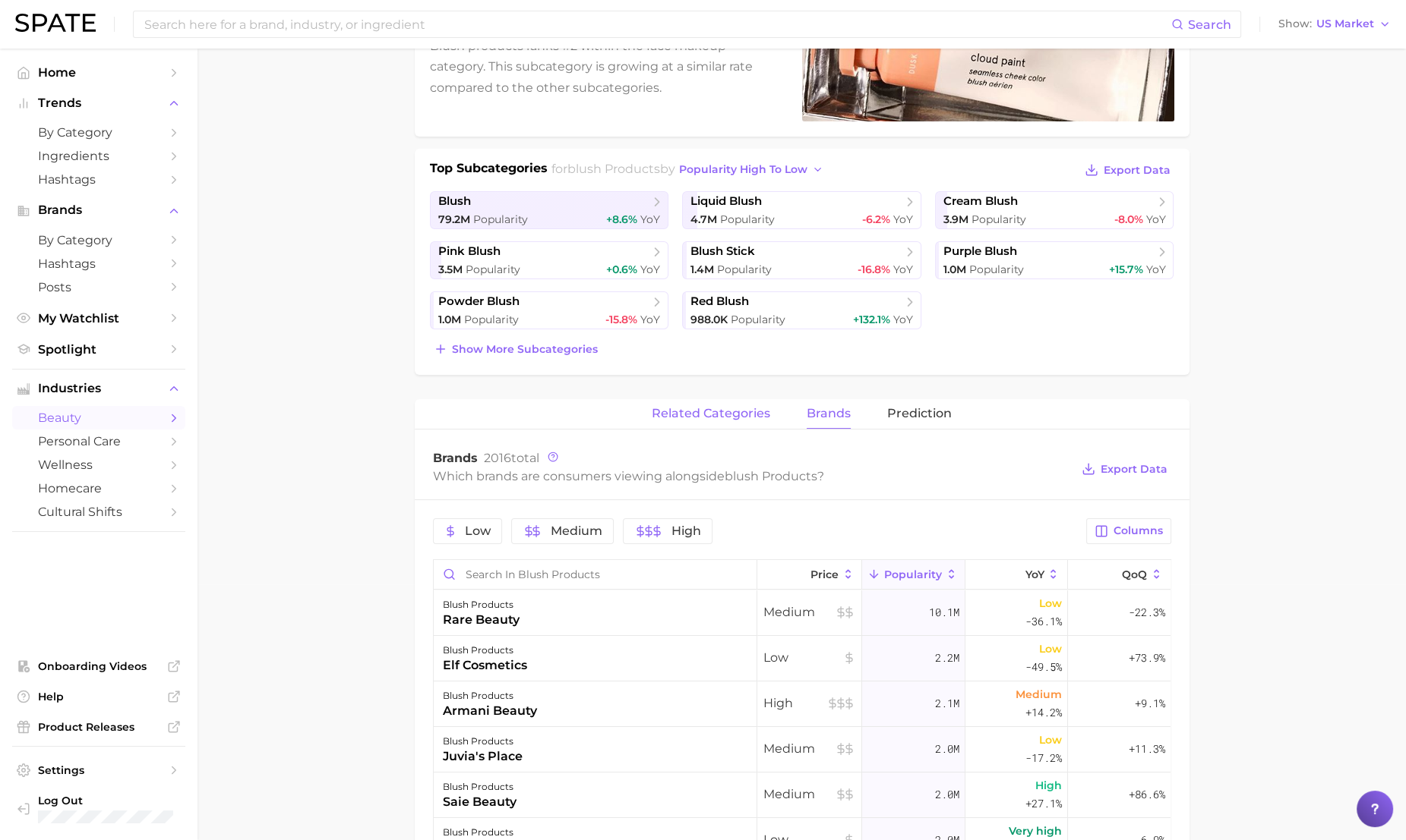
click at [731, 410] on span "related categories" at bounding box center [711, 413] width 118 height 14
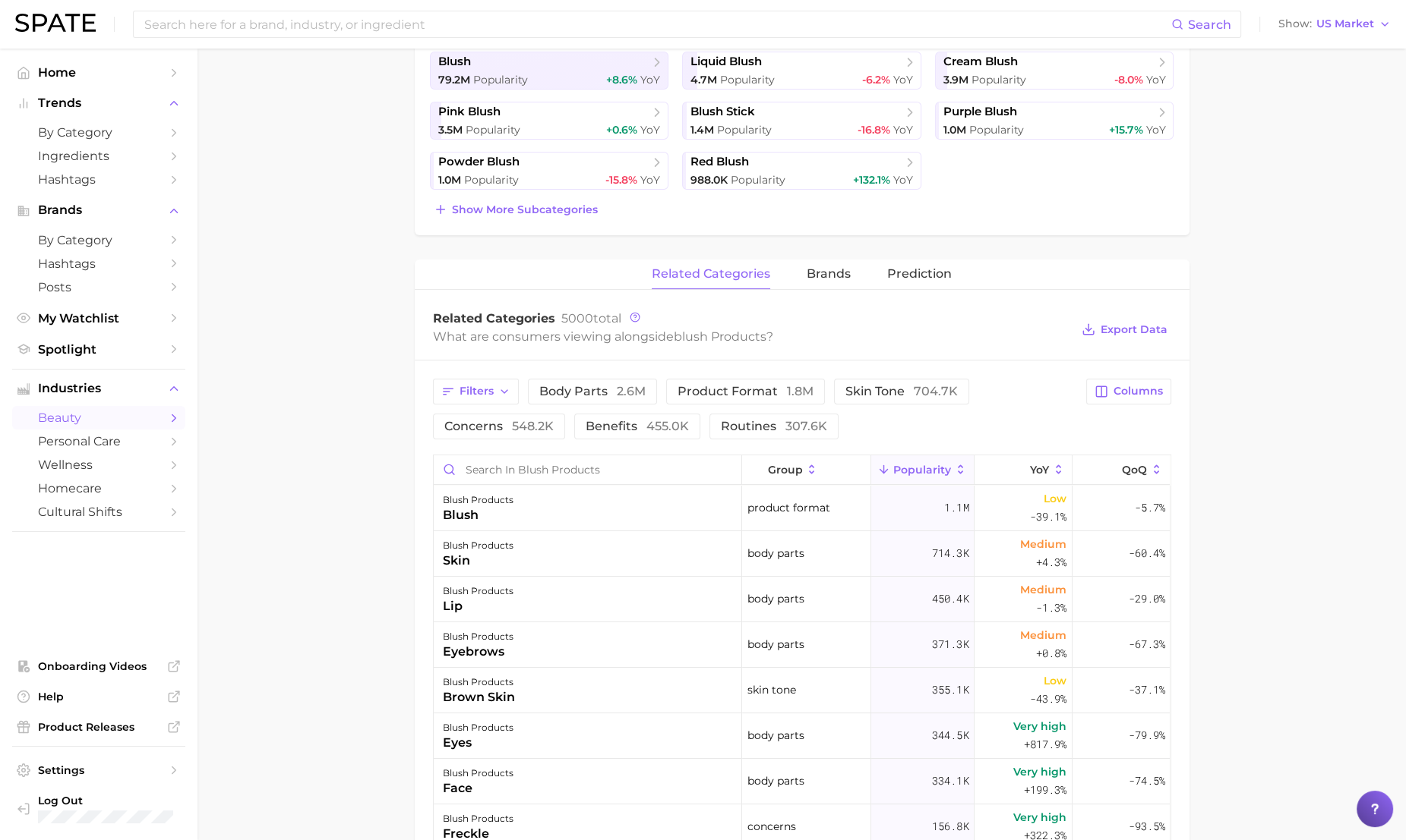
scroll to position [399, 0]
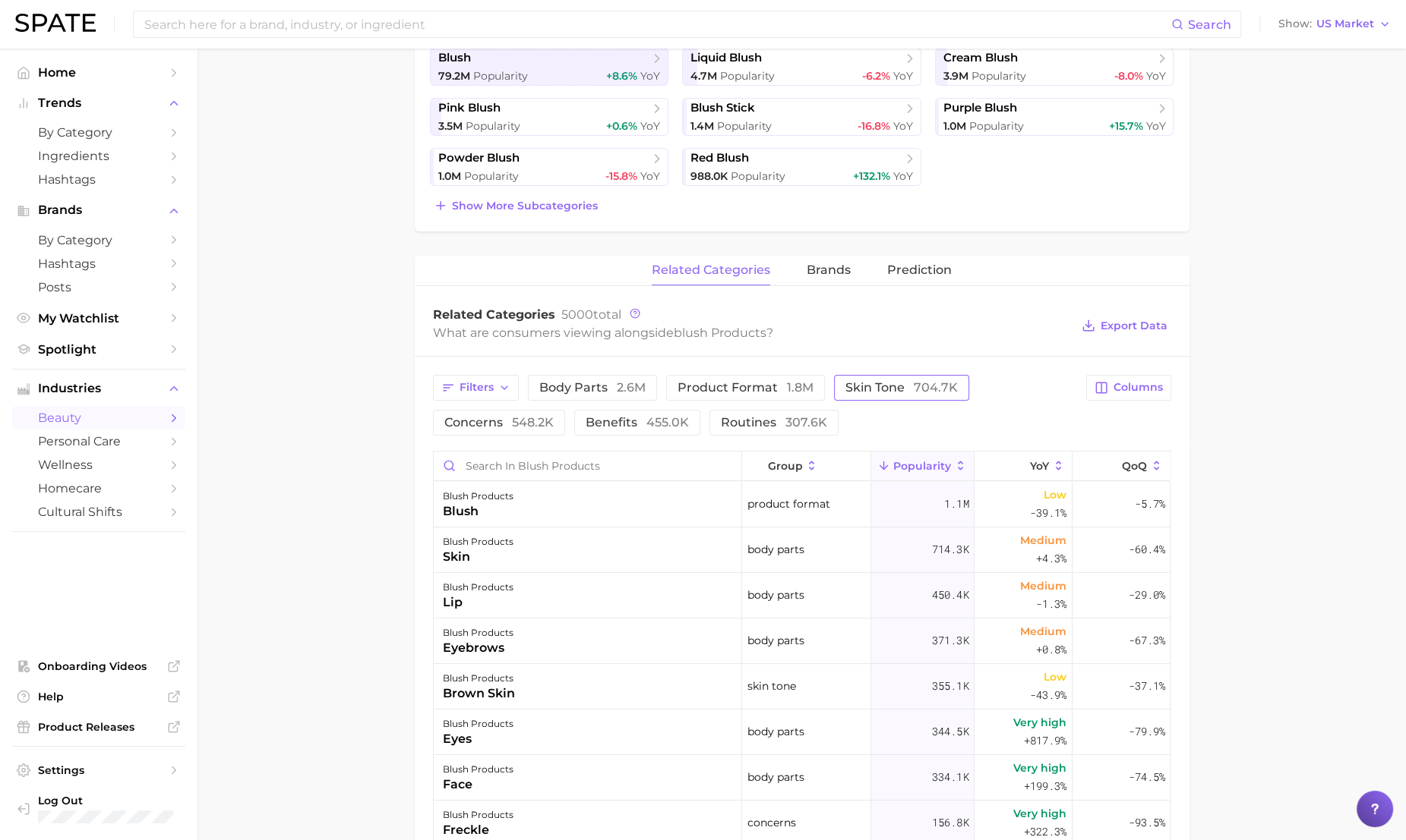
click at [898, 382] on span "skin tone 704.7k" at bounding box center [901, 387] width 113 height 12
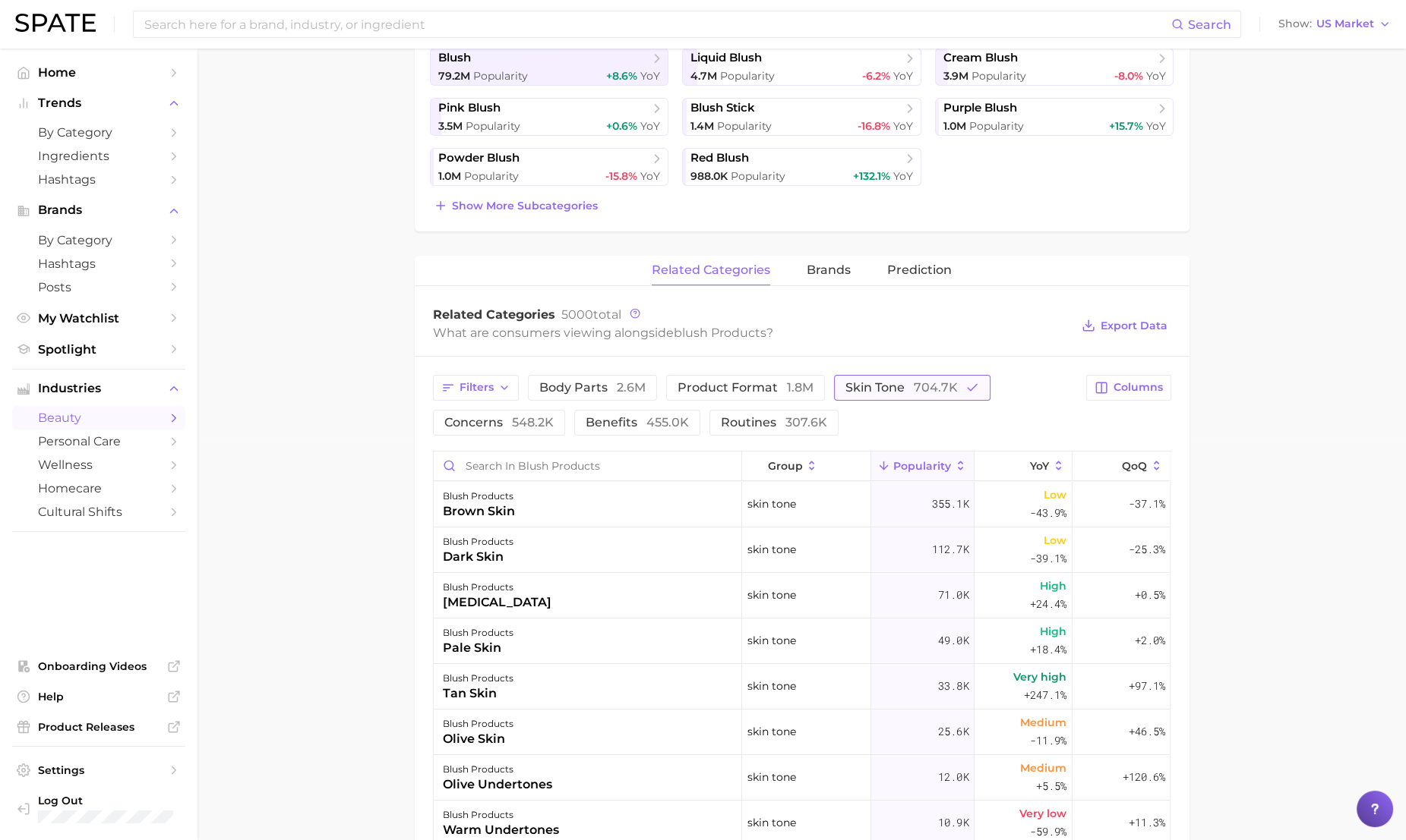
click at [942, 389] on span "704.7k" at bounding box center [935, 387] width 44 height 14
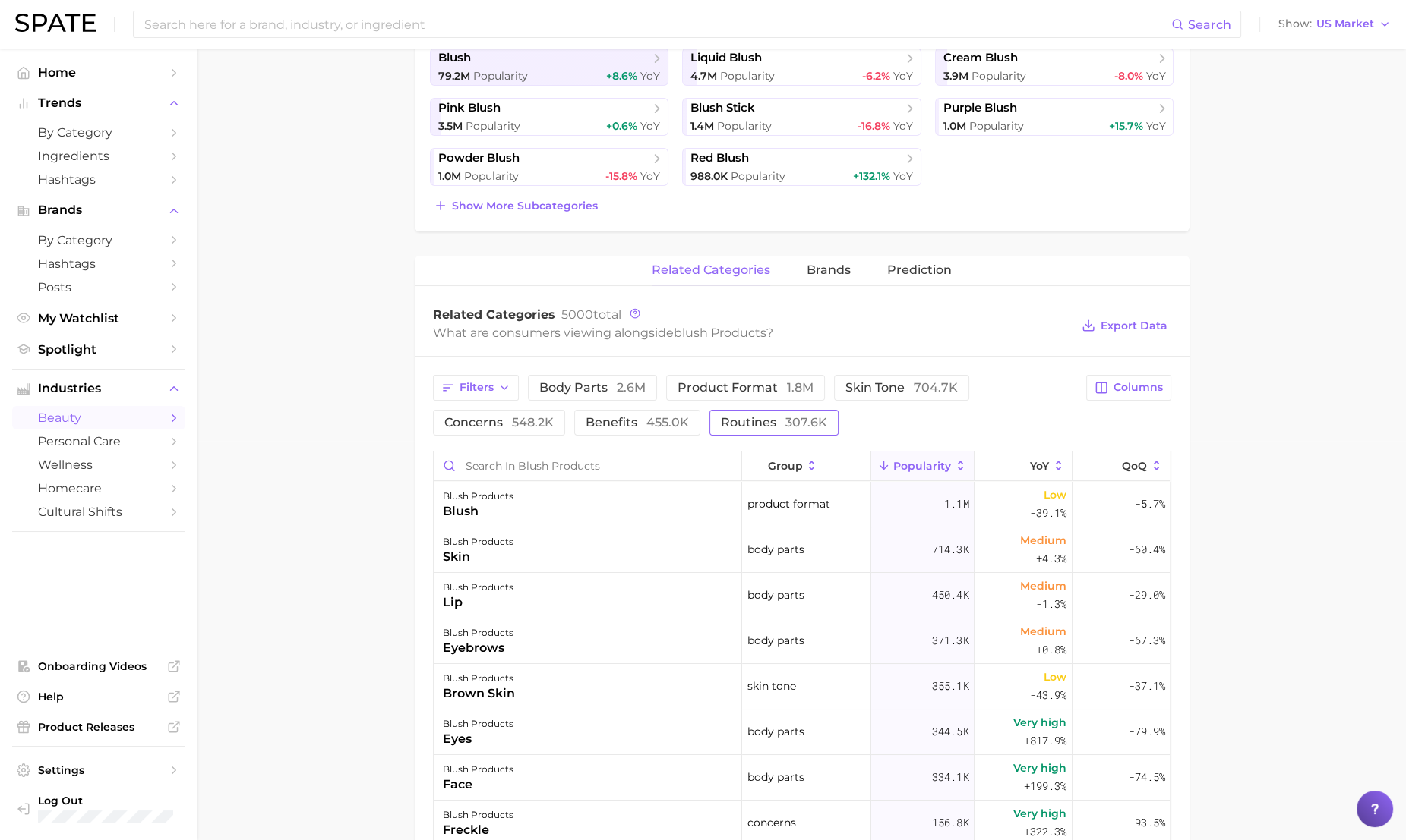
click at [764, 429] on button "routines 307.6k" at bounding box center [774, 423] width 129 height 26
click at [764, 429] on button "routines 307.6k" at bounding box center [784, 423] width 150 height 26
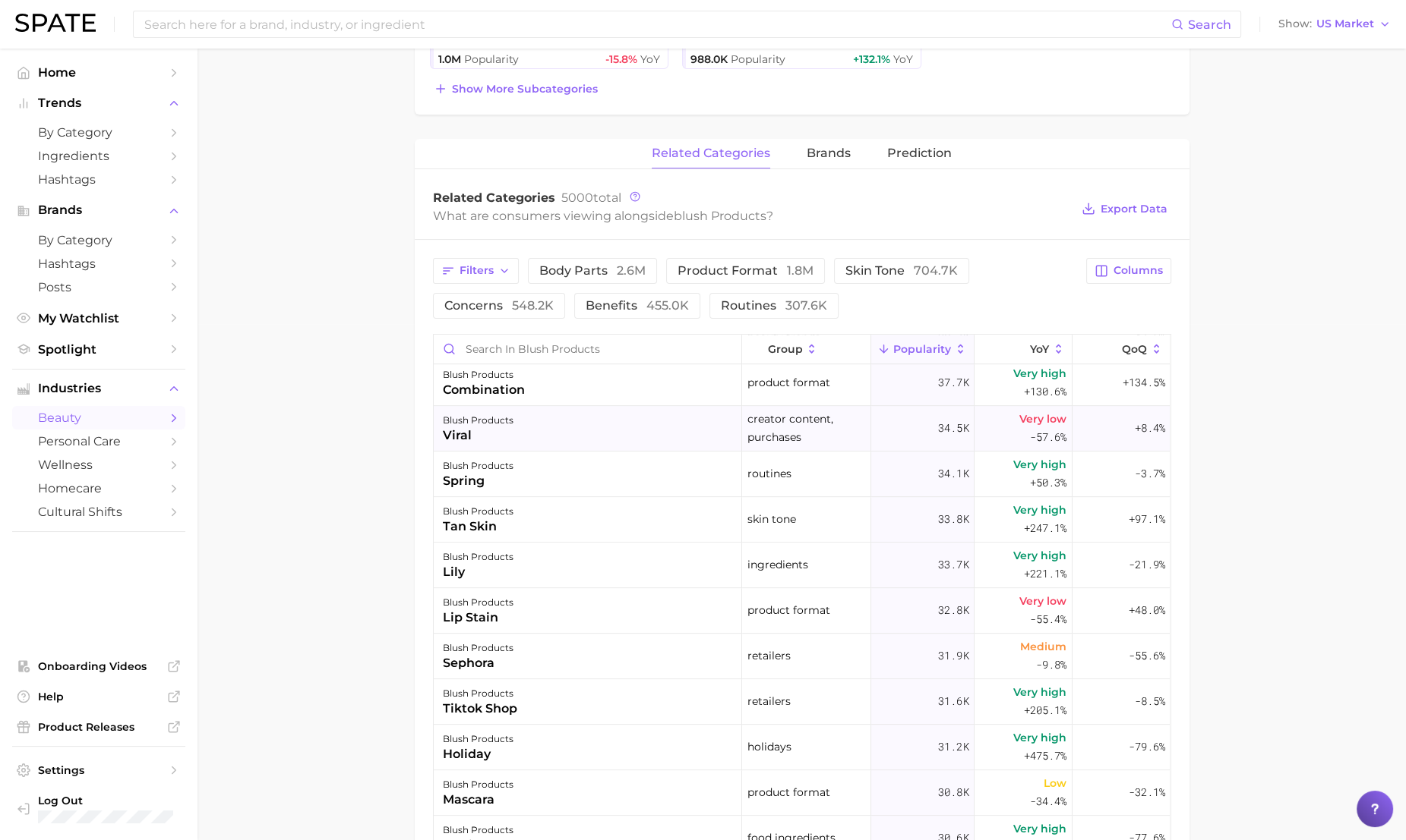
scroll to position [1483, 0]
